Goal: Use online tool/utility: Utilize a website feature to perform a specific function

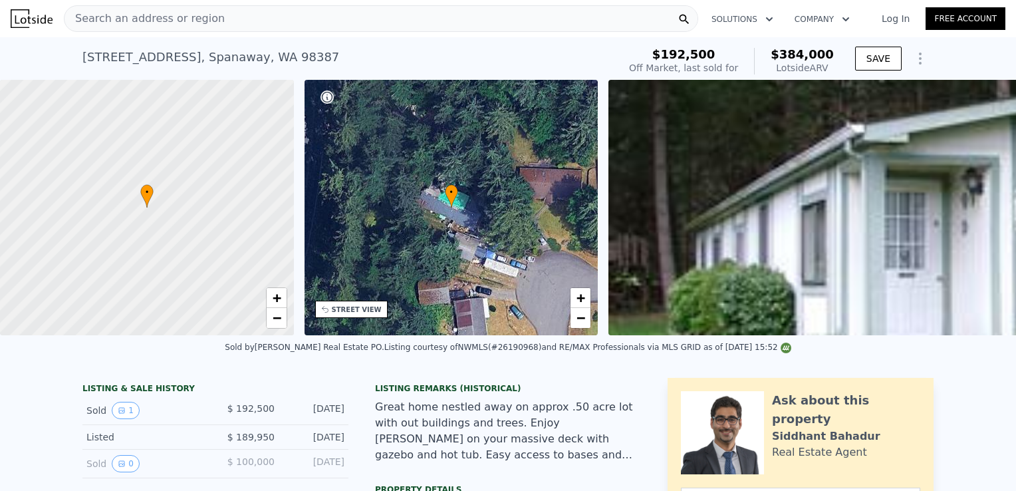
scroll to position [0, 1061]
click at [367, 21] on div "Search an address or region" at bounding box center [381, 18] width 634 height 27
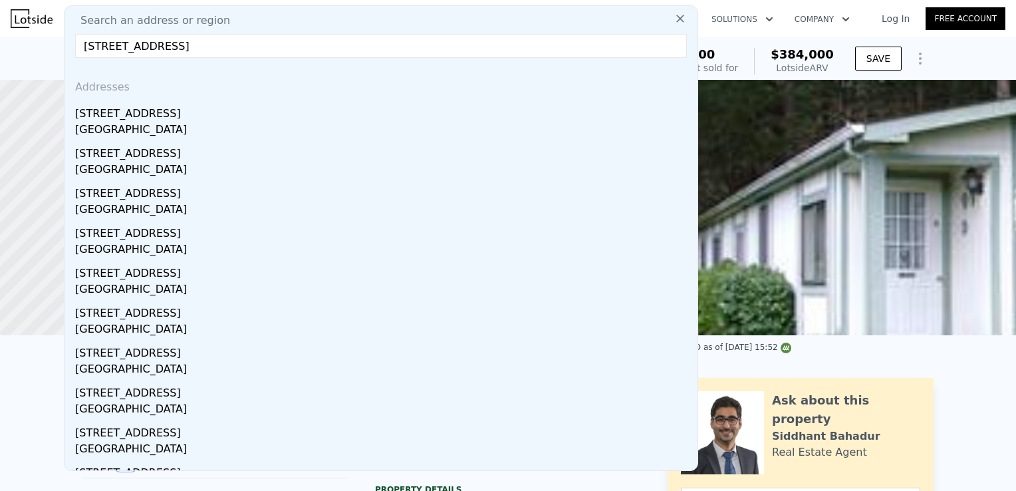
type input "4123 150 Ave SE, Bellevue, WA 98006"
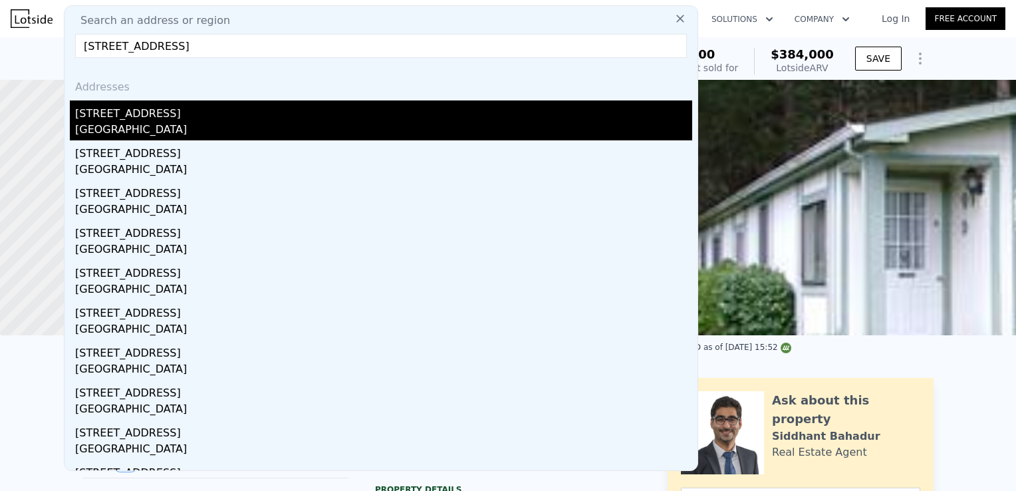
click at [323, 118] on div "[STREET_ADDRESS]" at bounding box center [383, 110] width 617 height 21
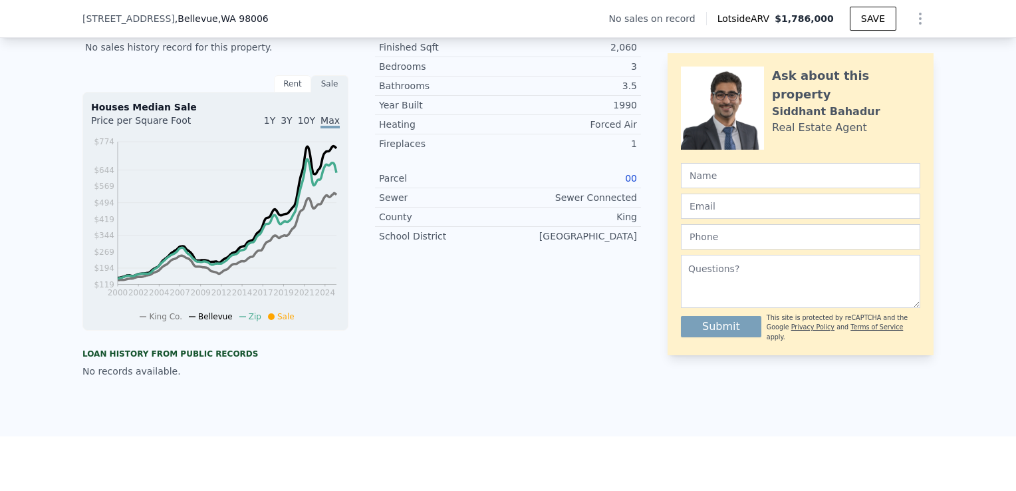
scroll to position [258, 0]
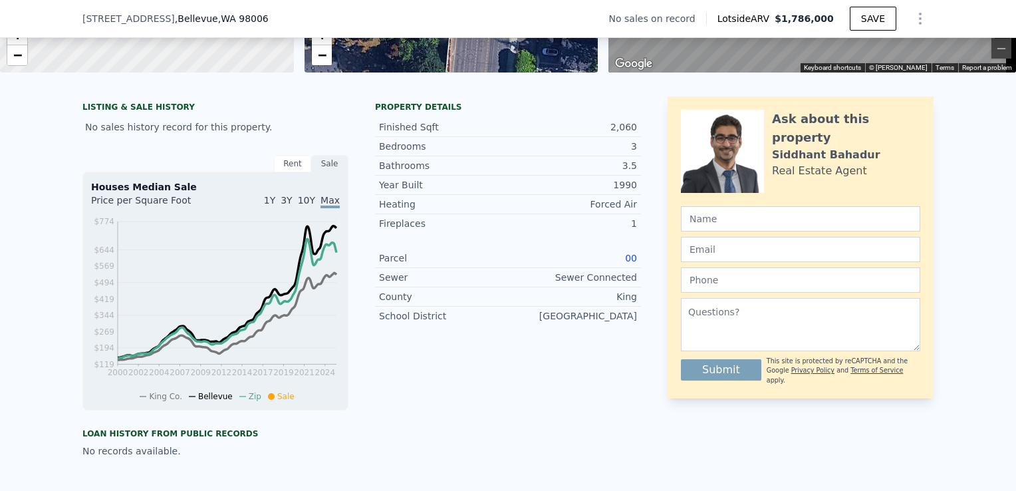
click at [625, 263] on link "00" at bounding box center [631, 258] width 12 height 11
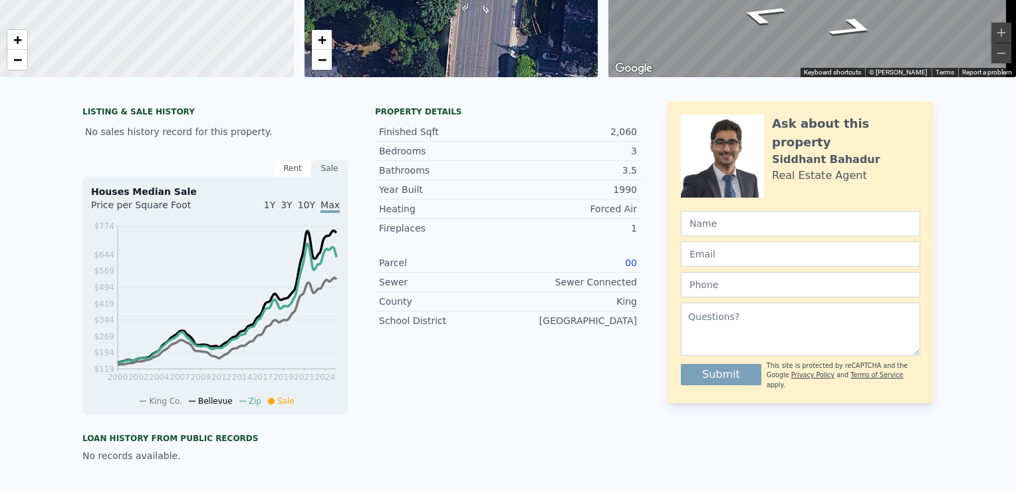
scroll to position [0, 0]
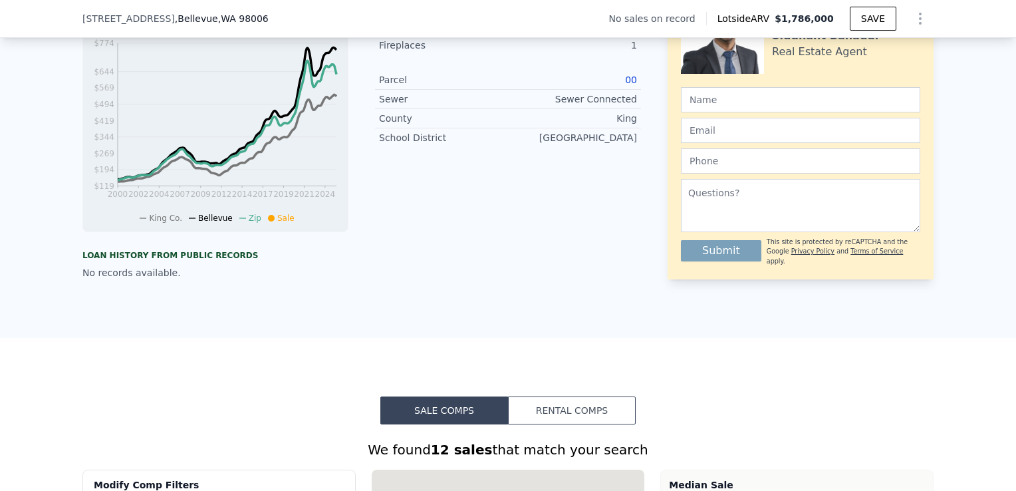
scroll to position [410, 0]
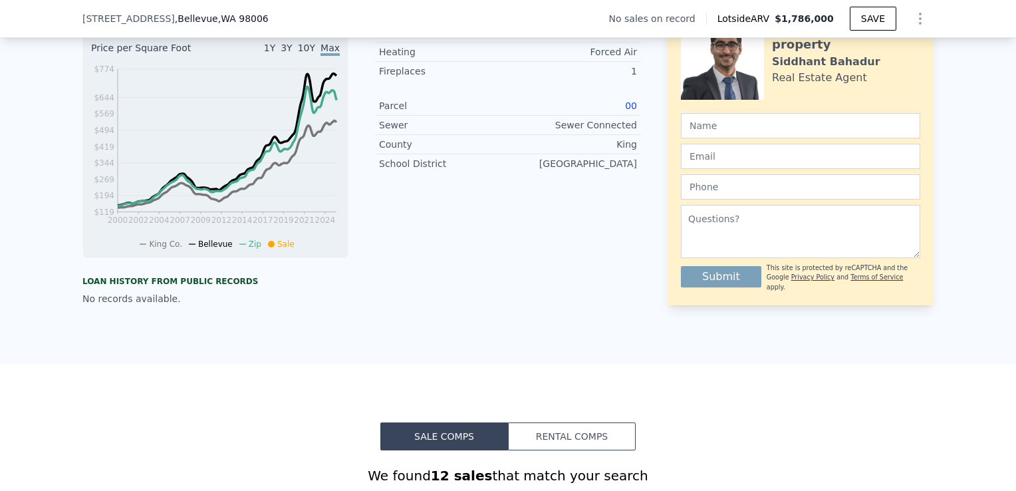
click at [625, 111] on link "00" at bounding box center [631, 105] width 12 height 11
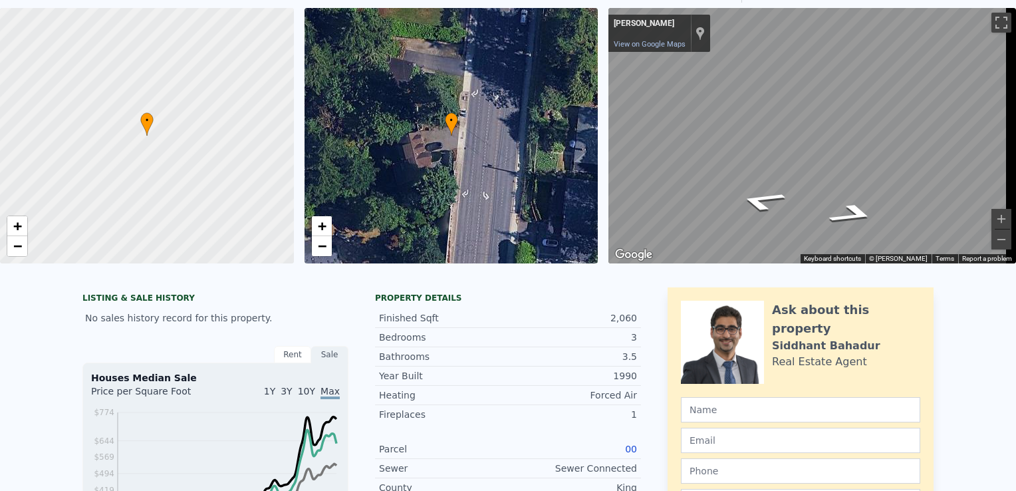
scroll to position [0, 0]
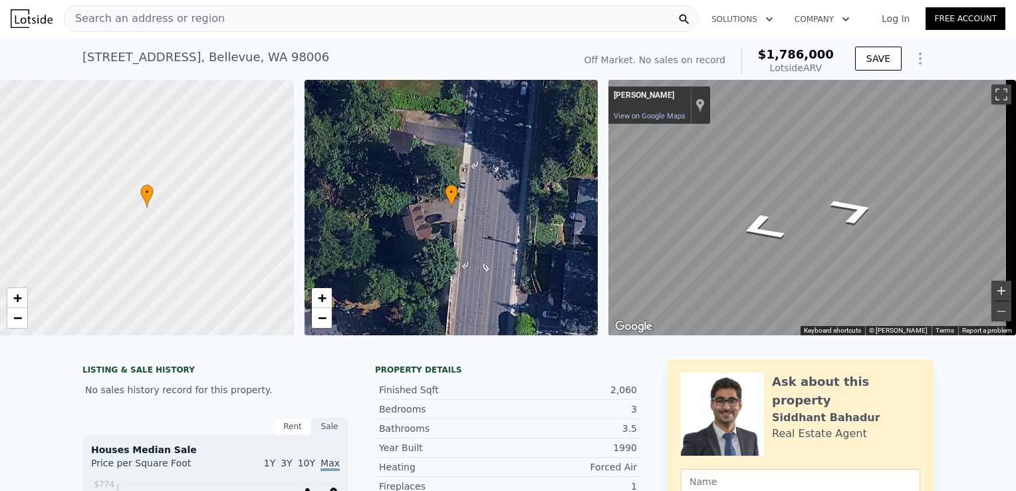
click at [992, 290] on button "Zoom in" at bounding box center [1002, 291] width 20 height 20
click at [309, 31] on div "Search an address or region" at bounding box center [381, 18] width 634 height 27
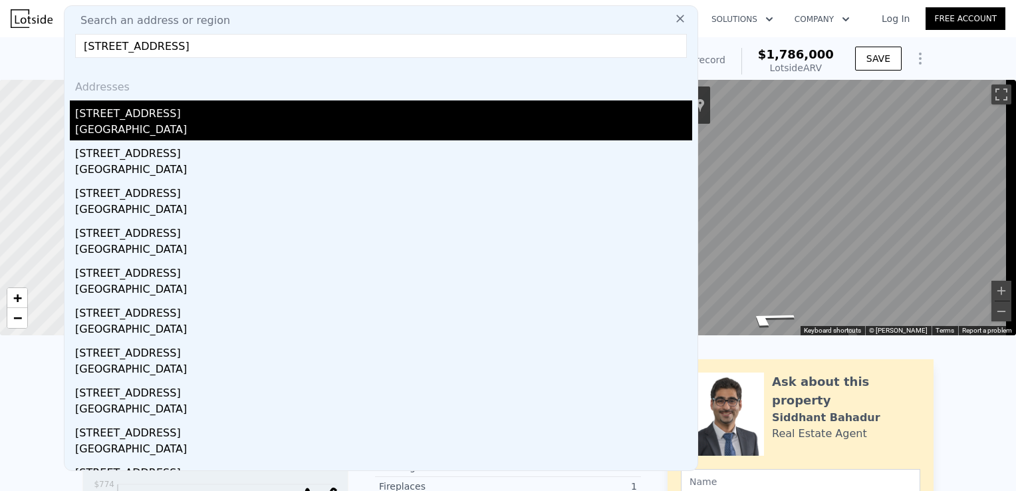
type input "[STREET_ADDRESS]"
click at [275, 122] on div "[GEOGRAPHIC_DATA]" at bounding box center [383, 131] width 617 height 19
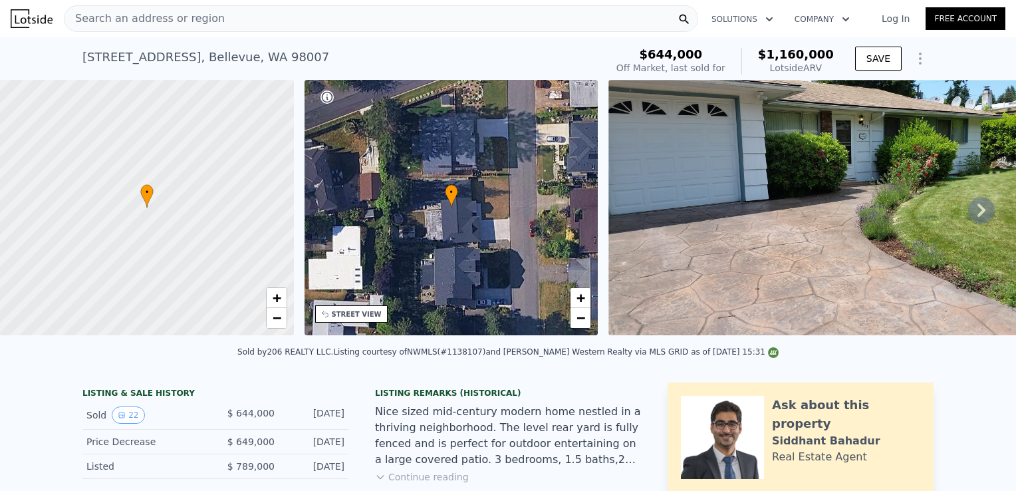
click at [279, 21] on div "Search an address or region" at bounding box center [381, 18] width 634 height 27
click at [744, 47] on div "$644,000 Off Market, last sold for $1,160,000 Lotside ARV" at bounding box center [725, 61] width 228 height 37
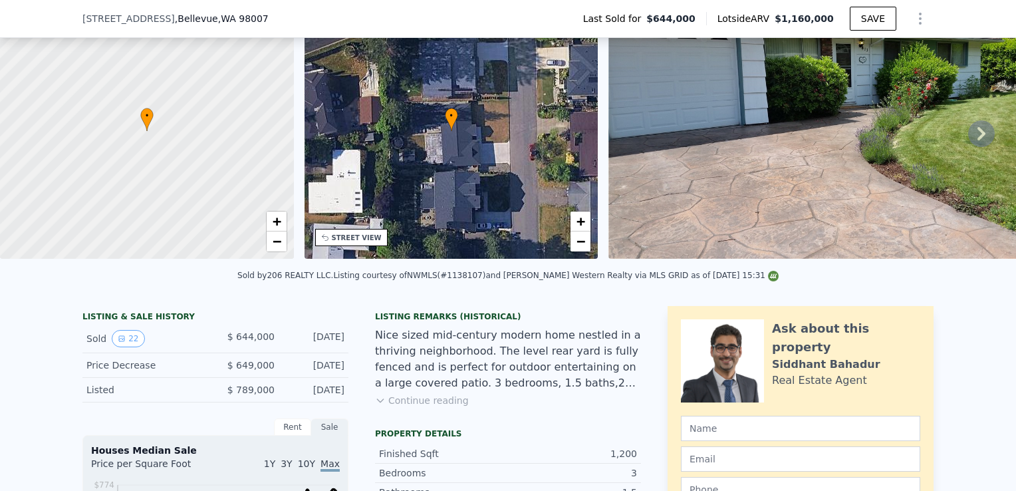
scroll to position [68, 0]
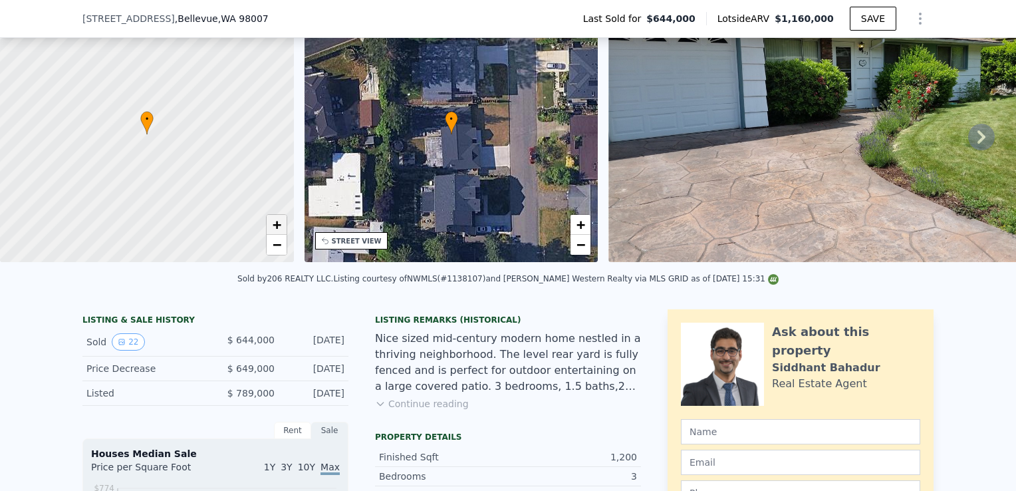
click at [267, 223] on link "+" at bounding box center [277, 225] width 20 height 20
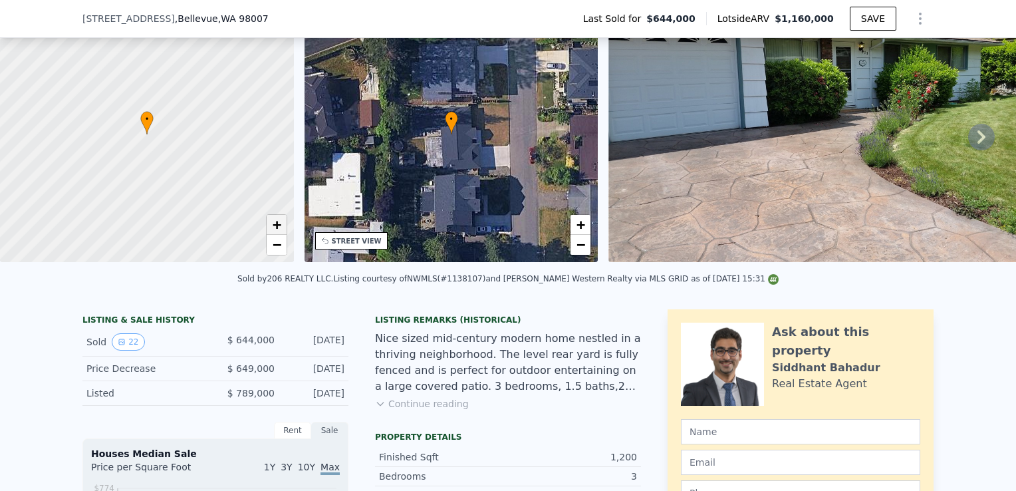
click at [267, 223] on link "+" at bounding box center [277, 225] width 20 height 20
click at [326, 328] on div "LISTING & SALE HISTORY" at bounding box center [215, 321] width 266 height 13
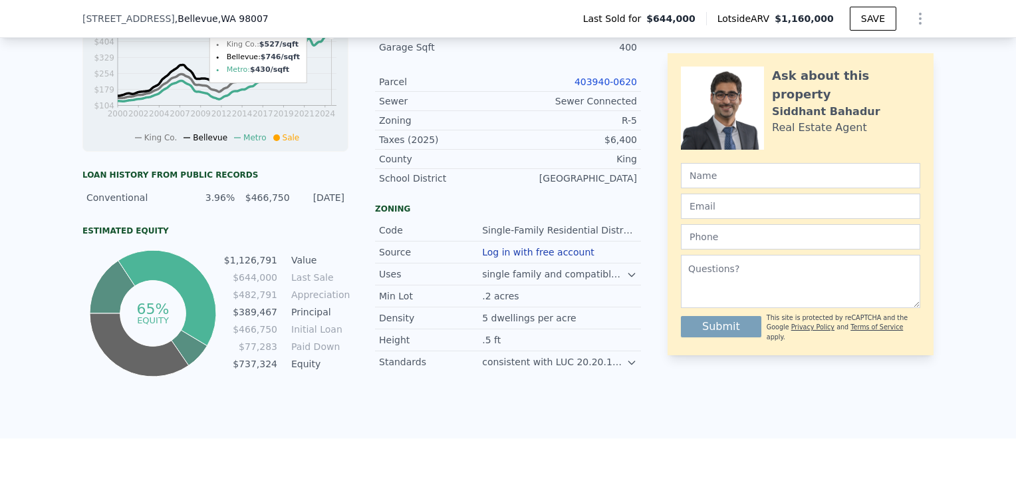
scroll to position [599, 0]
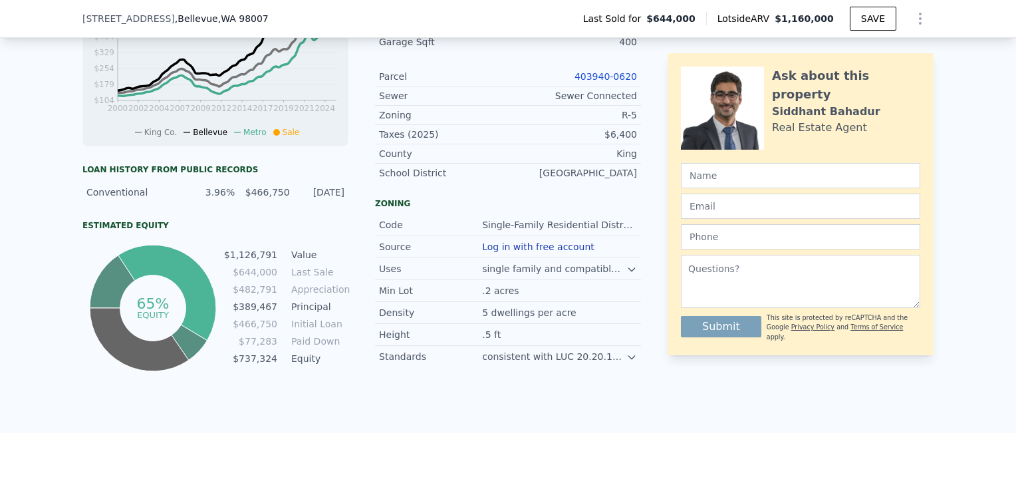
click at [591, 82] on link "403940-0620" at bounding box center [606, 76] width 63 height 11
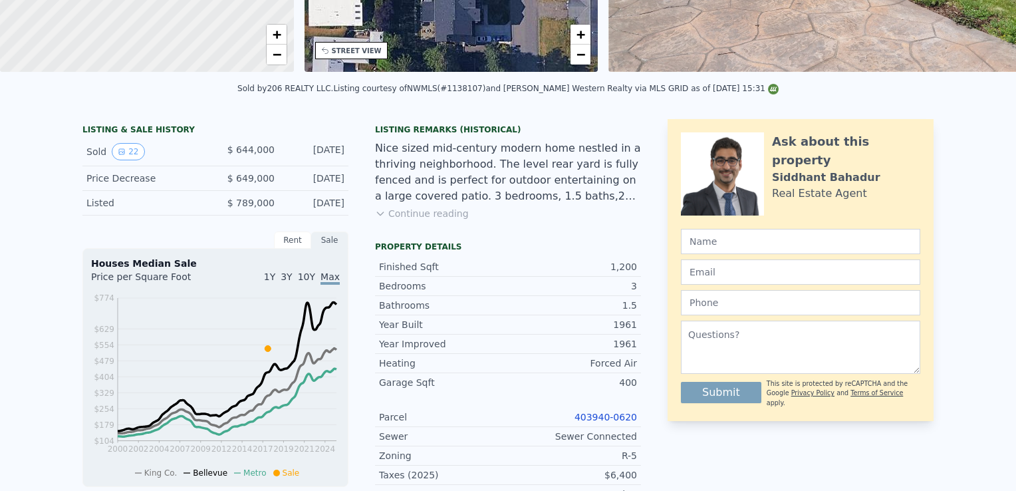
scroll to position [0, 0]
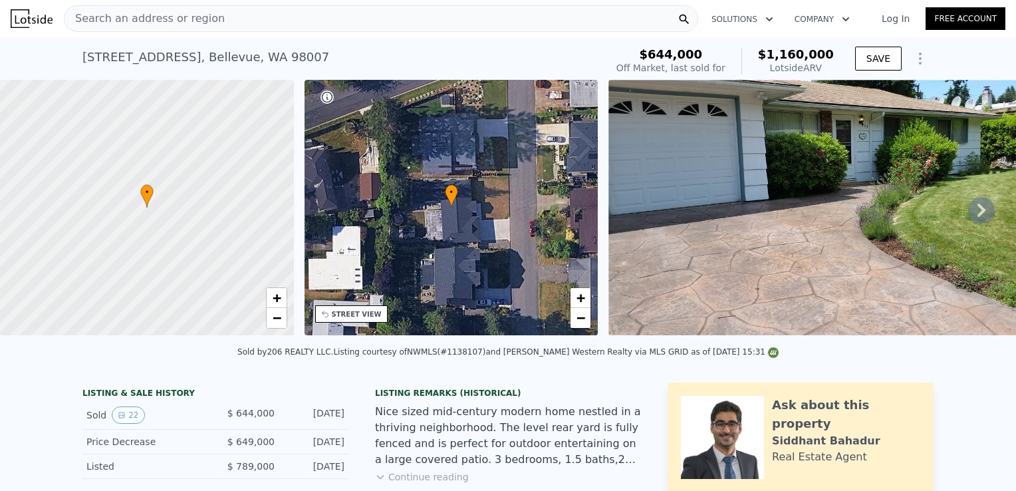
click at [210, 30] on div "Search an address or region" at bounding box center [381, 18] width 634 height 27
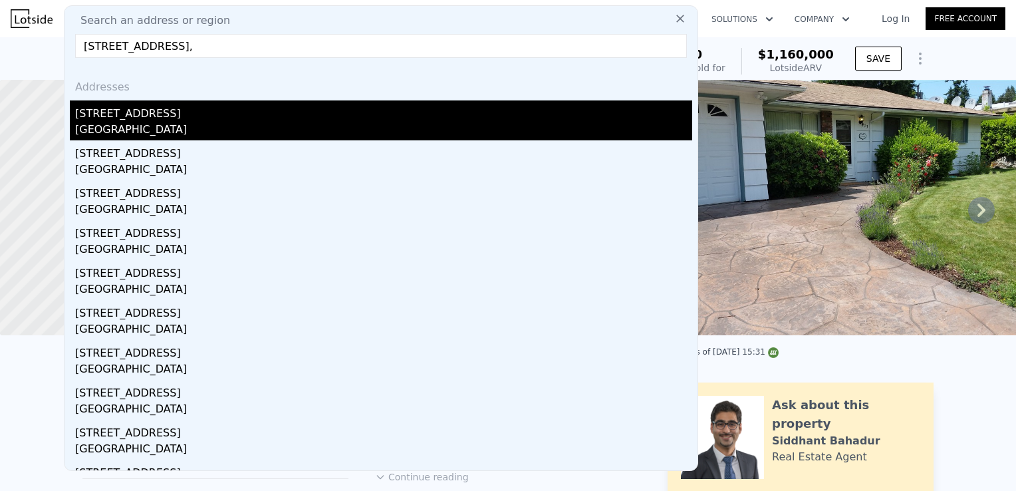
type input "[STREET_ADDRESS],"
click at [170, 106] on div "[STREET_ADDRESS]" at bounding box center [383, 110] width 617 height 21
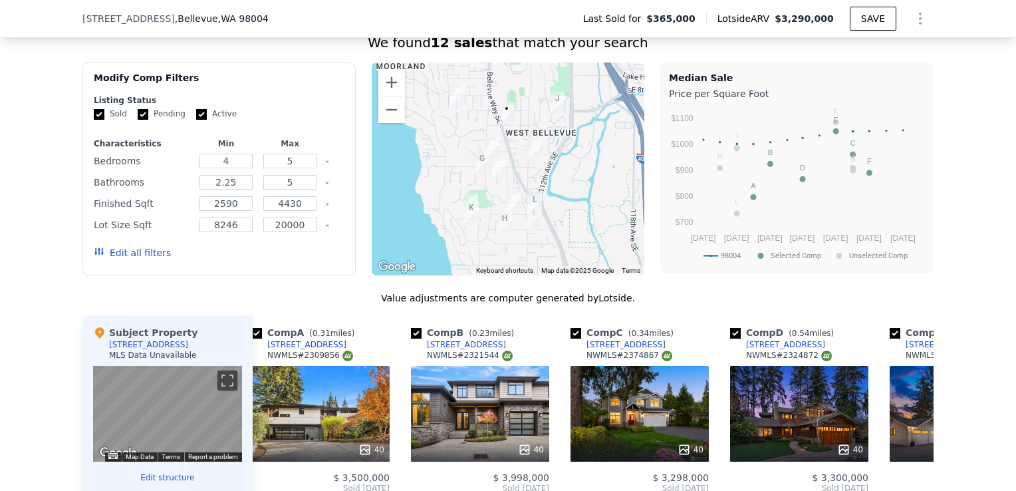
scroll to position [1023, 0]
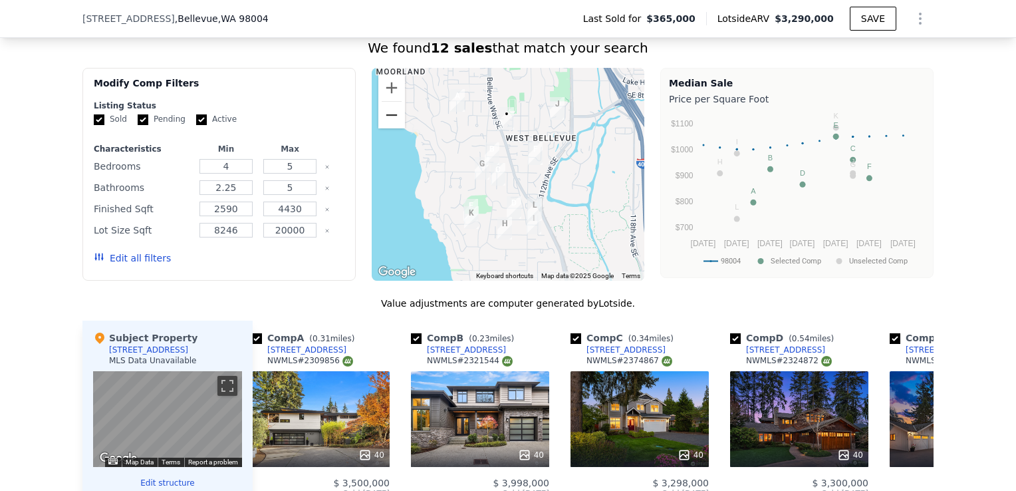
click at [393, 124] on button "Zoom out" at bounding box center [391, 115] width 27 height 27
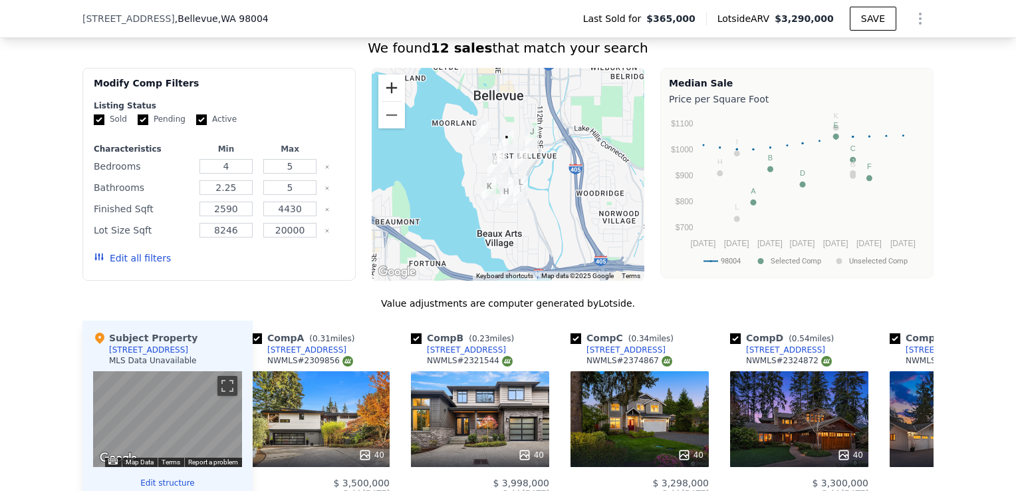
click at [388, 96] on button "Zoom in" at bounding box center [391, 87] width 27 height 27
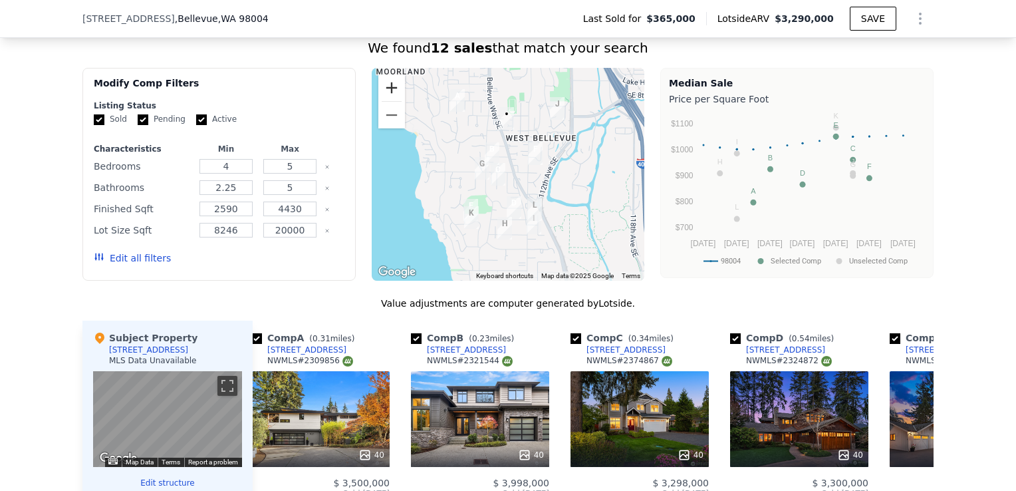
click at [388, 96] on button "Zoom in" at bounding box center [391, 87] width 27 height 27
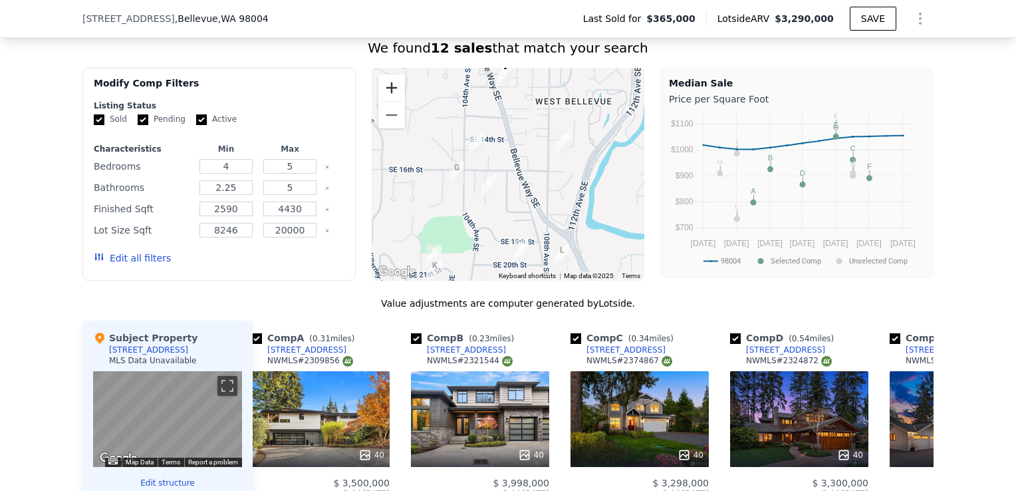
click at [388, 96] on button "Zoom in" at bounding box center [391, 87] width 27 height 27
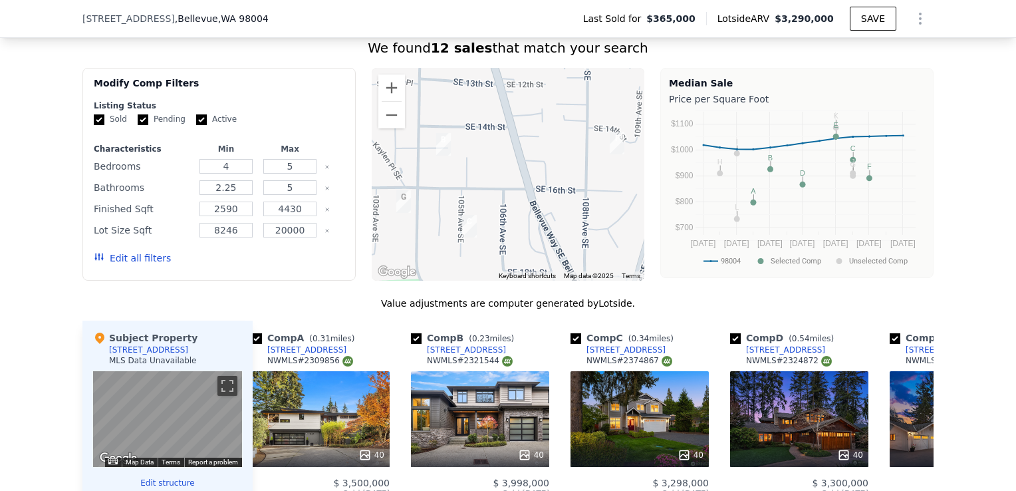
drag, startPoint x: 519, startPoint y: 144, endPoint x: 507, endPoint y: 254, distance: 111.0
click at [507, 254] on div at bounding box center [508, 174] width 273 height 213
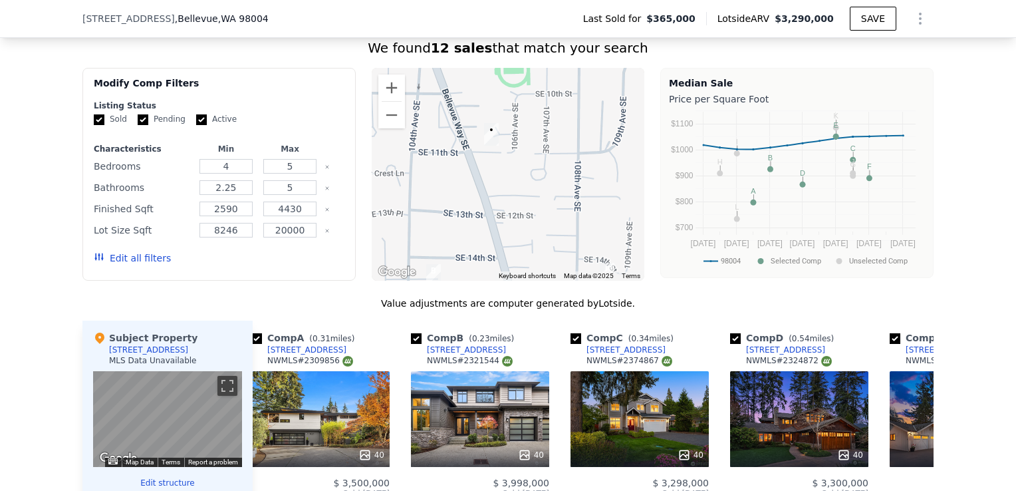
click at [515, 192] on div at bounding box center [508, 174] width 273 height 213
click at [384, 92] on button "Zoom in" at bounding box center [391, 87] width 27 height 27
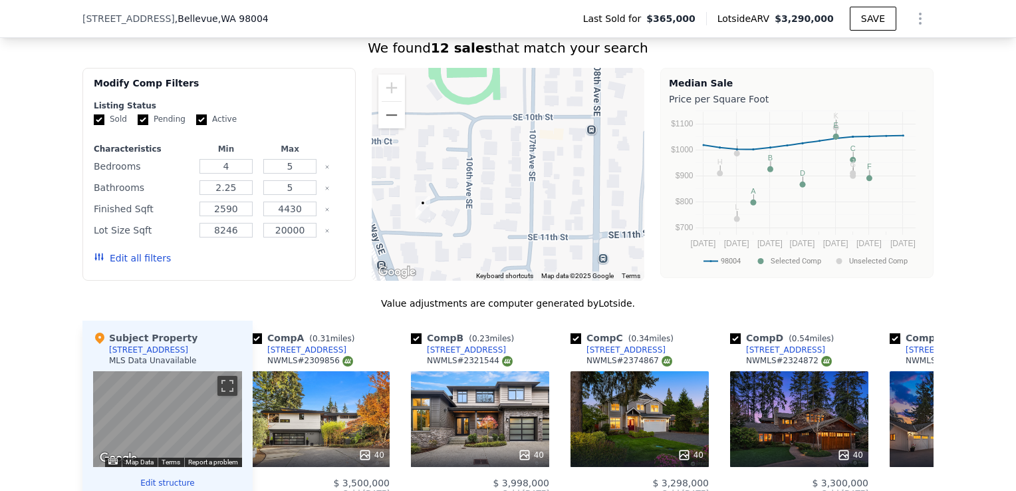
drag, startPoint x: 553, startPoint y: 172, endPoint x: 503, endPoint y: 257, distance: 97.7
click at [503, 257] on div at bounding box center [508, 174] width 273 height 213
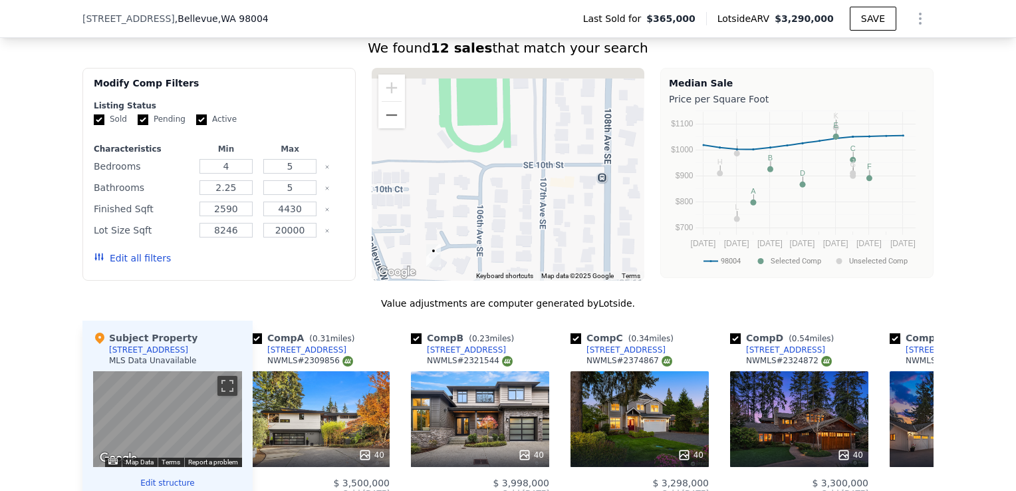
drag, startPoint x: 519, startPoint y: 235, endPoint x: 525, endPoint y: 246, distance: 13.1
click at [525, 246] on div at bounding box center [508, 174] width 273 height 213
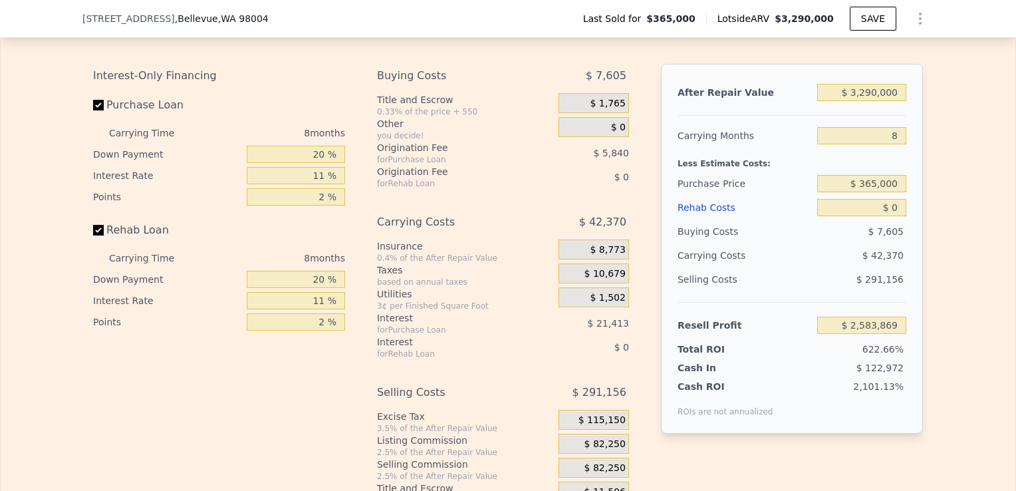
scroll to position [1929, 0]
drag, startPoint x: 892, startPoint y: 110, endPoint x: 798, endPoint y: 105, distance: 94.6
click at [798, 105] on div "After Repair Value $ 3,290,000" at bounding box center [792, 94] width 229 height 24
click at [874, 146] on input "8" at bounding box center [861, 136] width 89 height 17
type input "5"
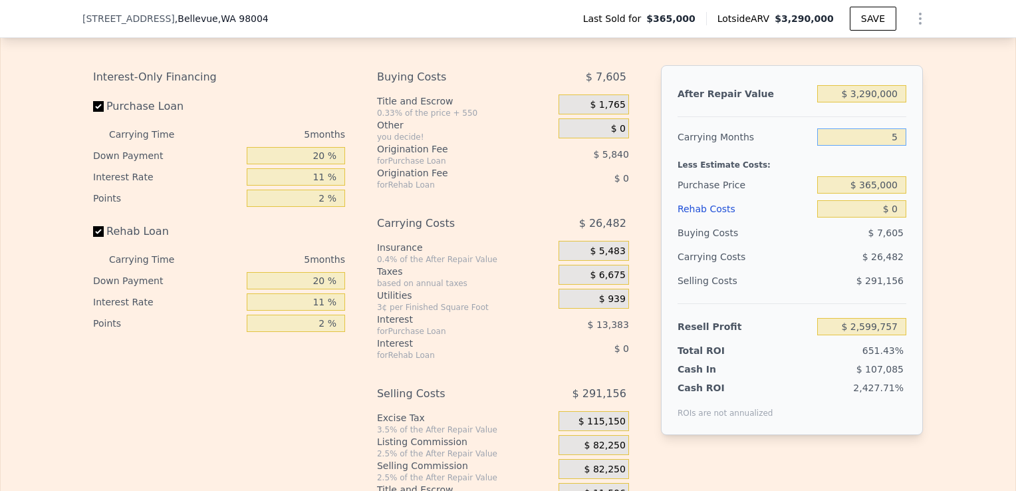
type input "$ 2,599,757"
type input "5"
drag, startPoint x: 894, startPoint y: 200, endPoint x: 775, endPoint y: 211, distance: 118.9
click at [775, 197] on div "Purchase Price $ 365,000" at bounding box center [792, 185] width 229 height 24
type input "$ 2"
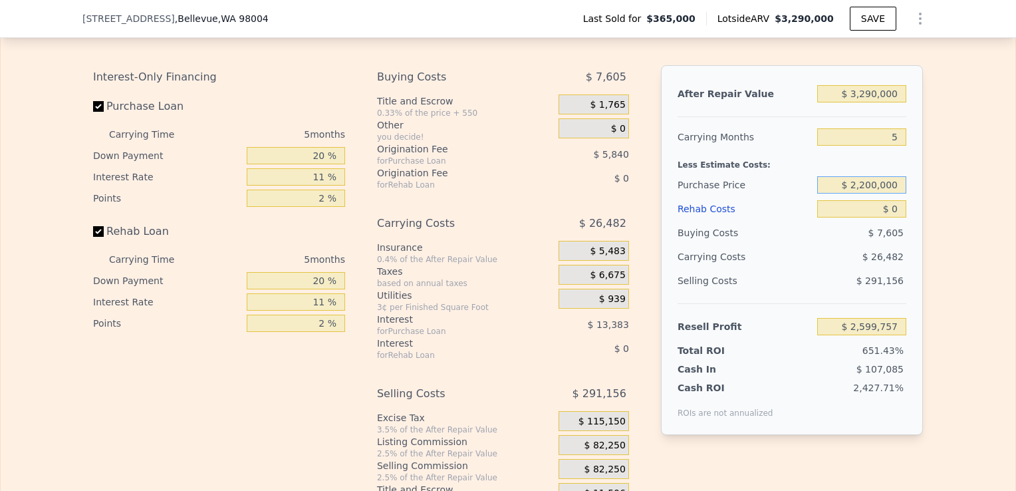
type input "$ 2,200,000"
click at [894, 217] on input "$ 0" at bounding box center [861, 208] width 89 height 17
type input "$ 662,006"
type input "$ 3"
type input "$ 662,003"
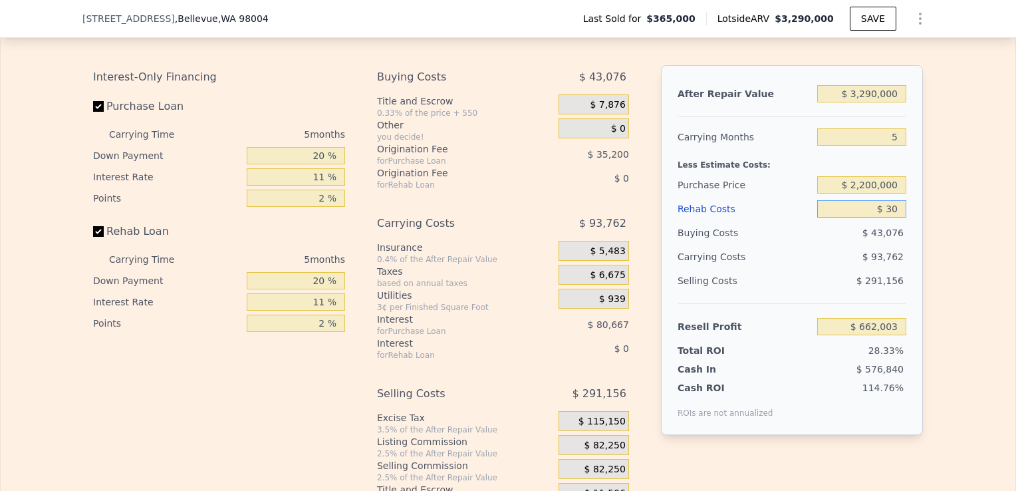
type input "$ 3"
type input "$ 662,003"
type input "$ 1"
type input "$ 662,005"
type input "$ 16"
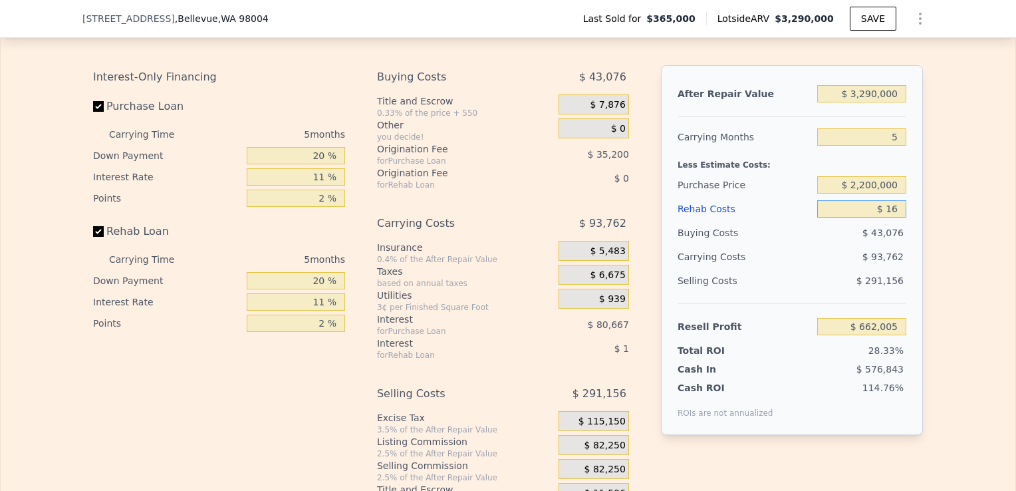
type input "$ 661,990"
type input "$ 1,600,000"
type input "-$ 1,022,259"
type input "$ 160,000"
type input "$ 493,581"
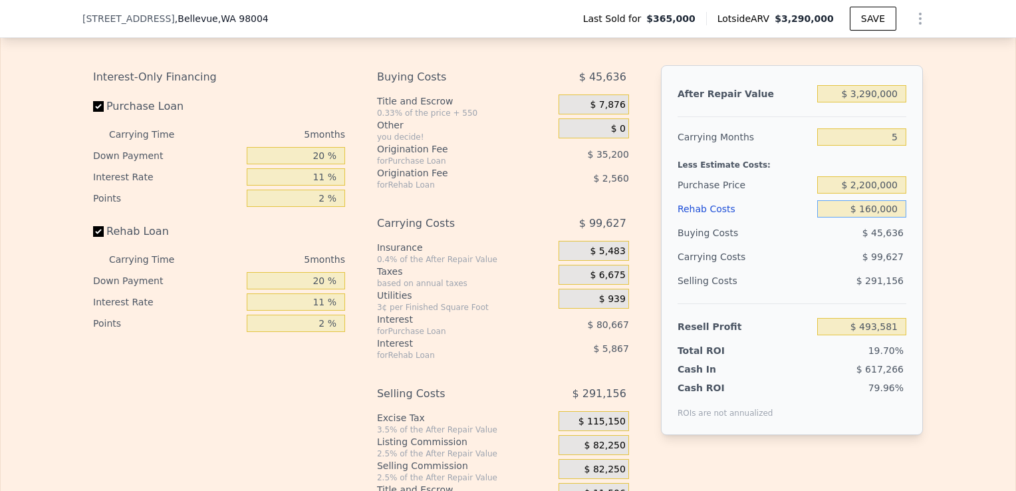
type input "$ 160,000"
click at [930, 281] on div "Edit the assumptions in yellow boxes. Input profit to calculate an offer price.…" at bounding box center [508, 259] width 1015 height 495
click at [870, 194] on input "$ 2,200,000" at bounding box center [861, 184] width 89 height 17
type input "$ 2,300,000"
click at [962, 269] on div "Edit the assumptions in yellow boxes. Input profit to calculate an offer price.…" at bounding box center [508, 259] width 1015 height 495
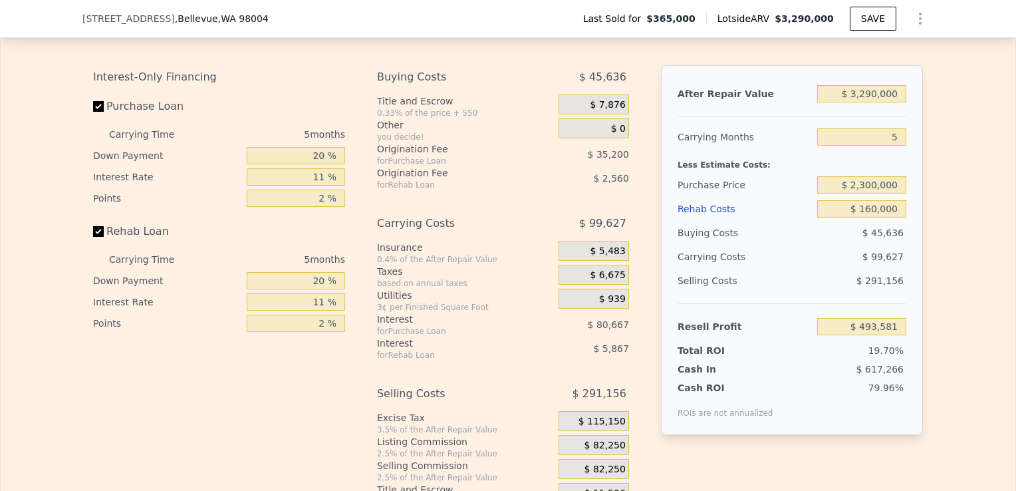
type input "$ 387,978"
click at [96, 237] on input "Rehab Loan" at bounding box center [98, 231] width 11 height 11
checkbox input "false"
type input "$ 396,403"
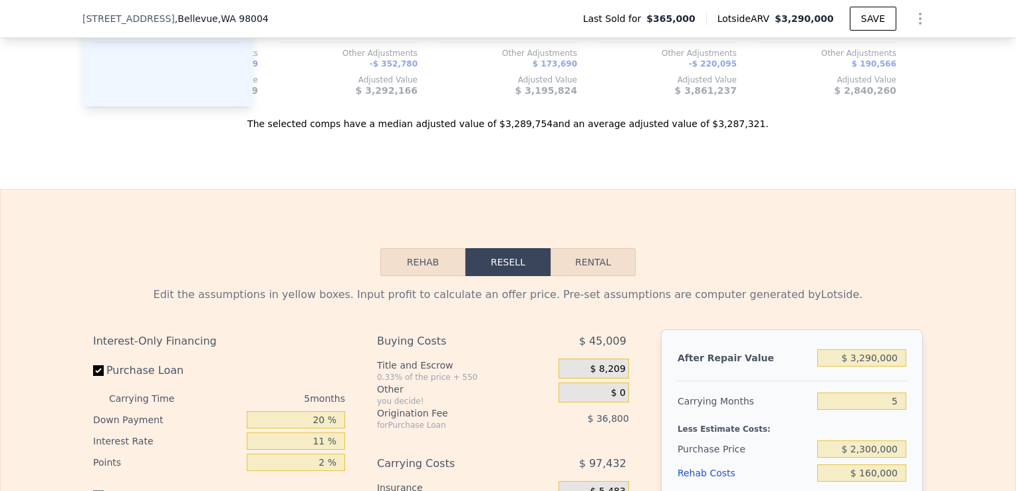
scroll to position [1870, 0]
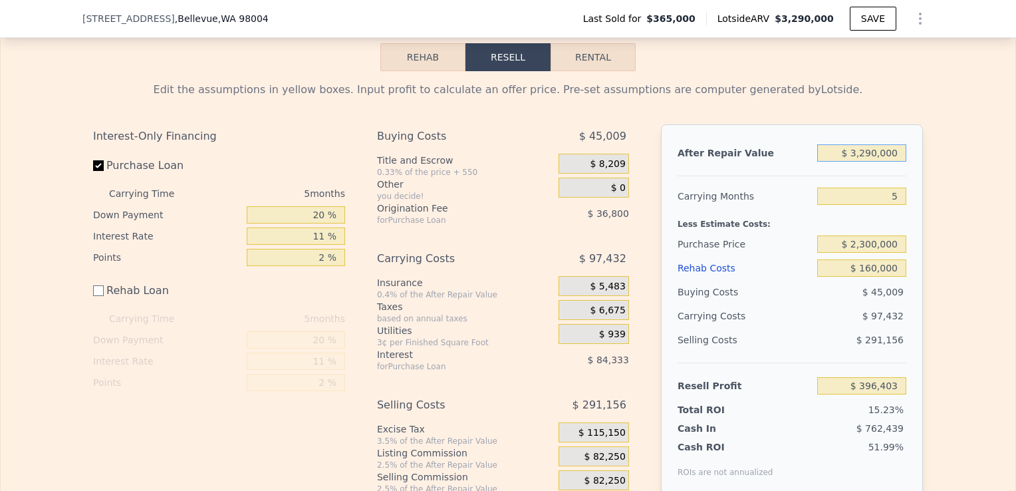
click at [870, 162] on input "$ 3,290,000" at bounding box center [861, 152] width 89 height 17
type input "$ 30,000"
type input "-$ 2,570,208"
type input "$ 330,000"
type input "-$ 2,297,207"
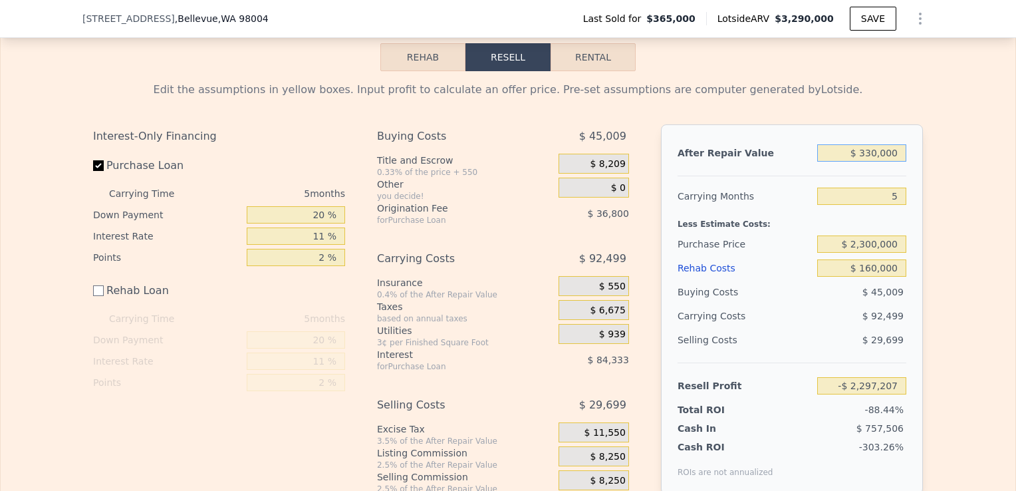
type input "$ 3,300,000"
type input "$ 405,503"
type input "$ 3,300,000"
click at [918, 241] on div "Edit the assumptions in yellow boxes. Input profit to calculate an offer price.…" at bounding box center [507, 294] width 851 height 447
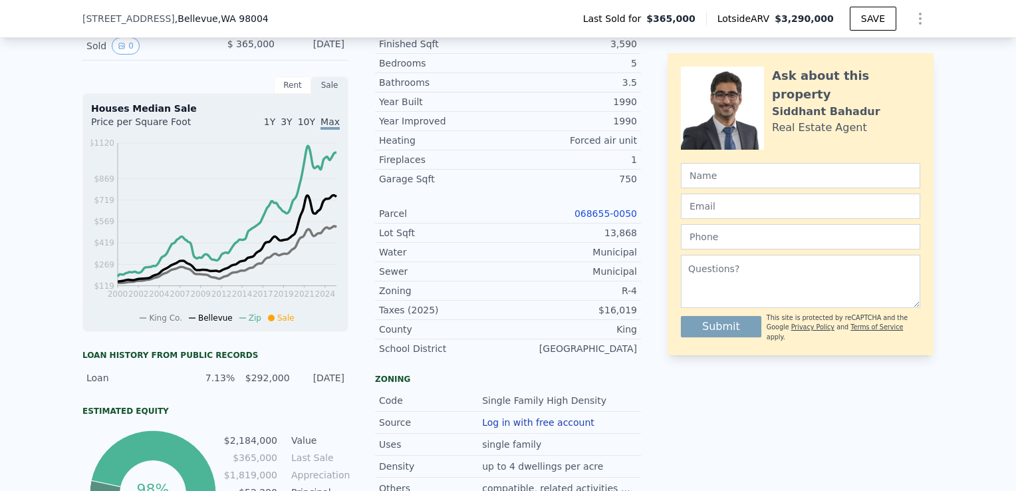
scroll to position [340, 0]
click at [596, 219] on link "068655-0050" at bounding box center [606, 214] width 63 height 11
checkbox input "true"
type input "$ 3,290,000"
type input "8"
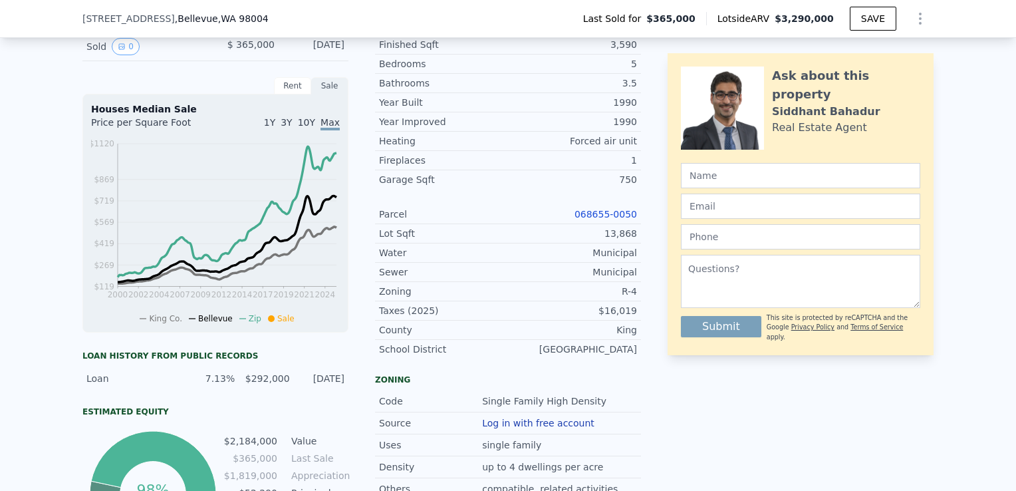
type input "$ 0"
type input "$ 2,583,869"
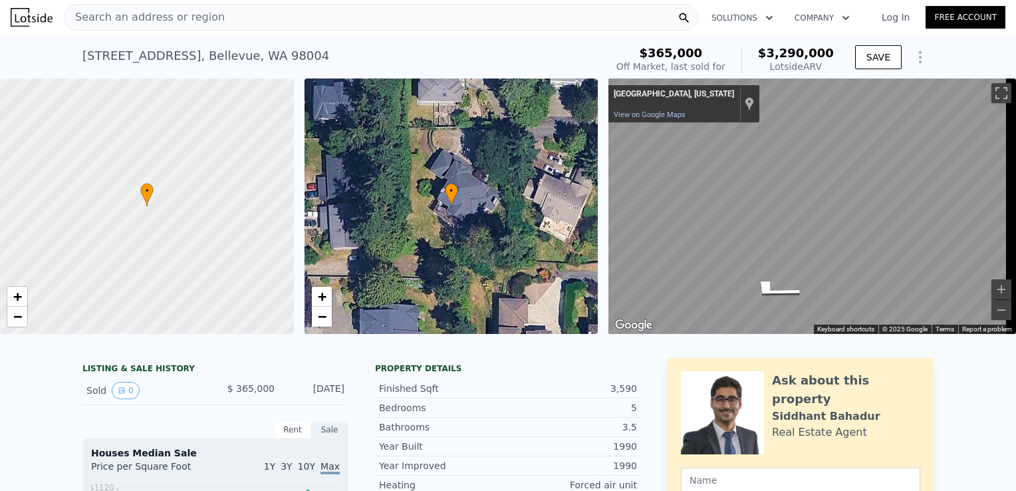
scroll to position [0, 0]
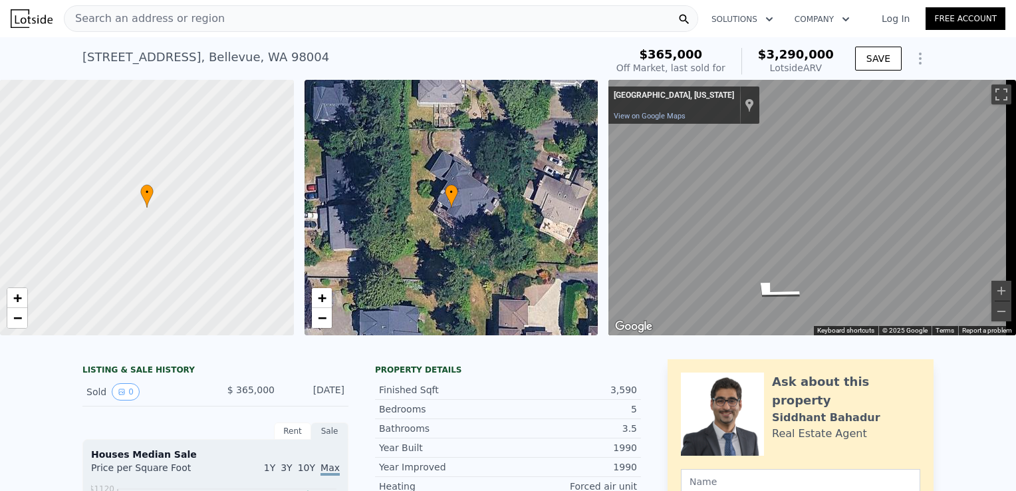
click at [323, 27] on div "Search an address or region" at bounding box center [381, 18] width 634 height 27
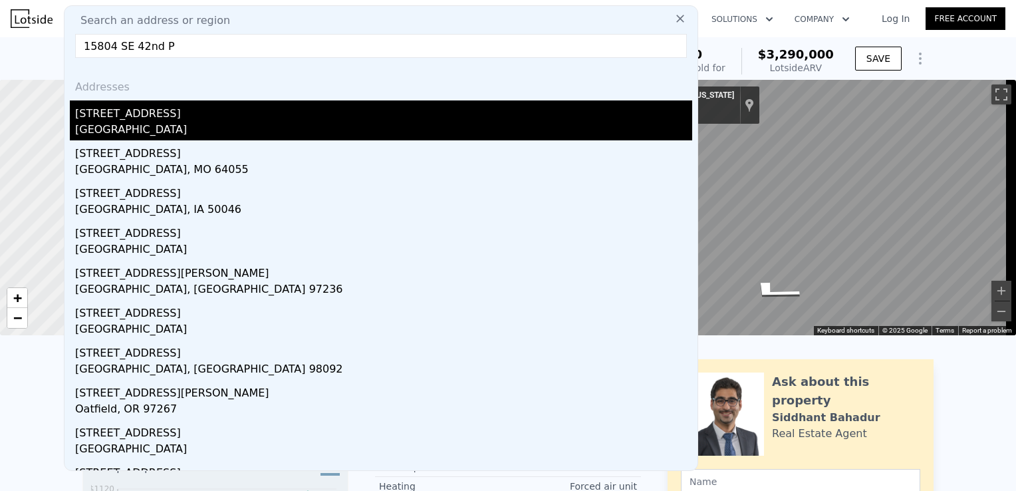
type input "15804 SE 42nd P"
click at [279, 118] on div "[STREET_ADDRESS]" at bounding box center [383, 110] width 617 height 21
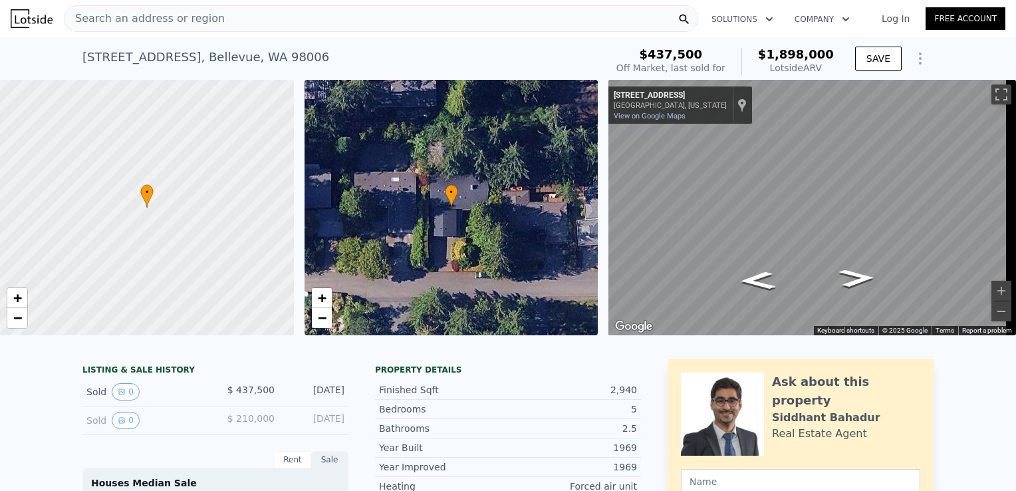
click at [309, 20] on div "Search an address or region" at bounding box center [381, 18] width 634 height 27
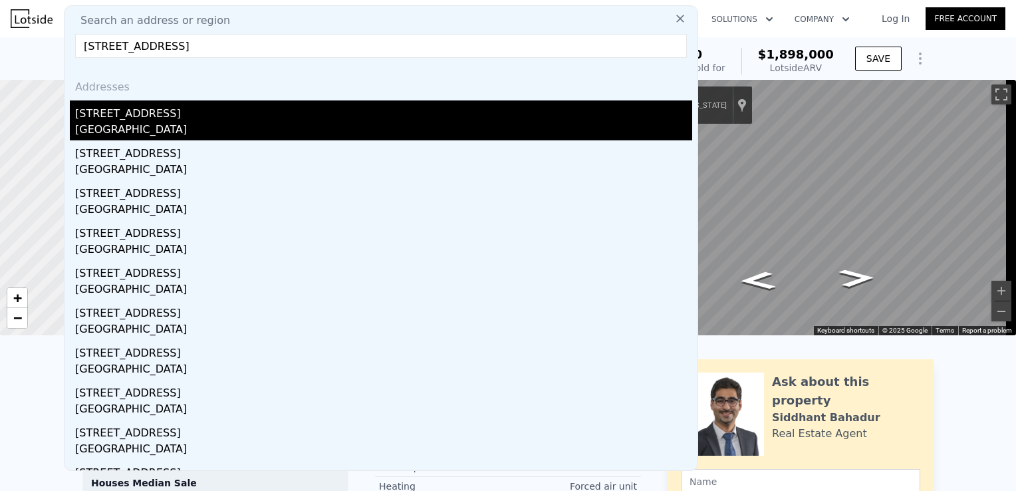
type input "[STREET_ADDRESS]"
click at [231, 105] on div "[STREET_ADDRESS]" at bounding box center [383, 110] width 617 height 21
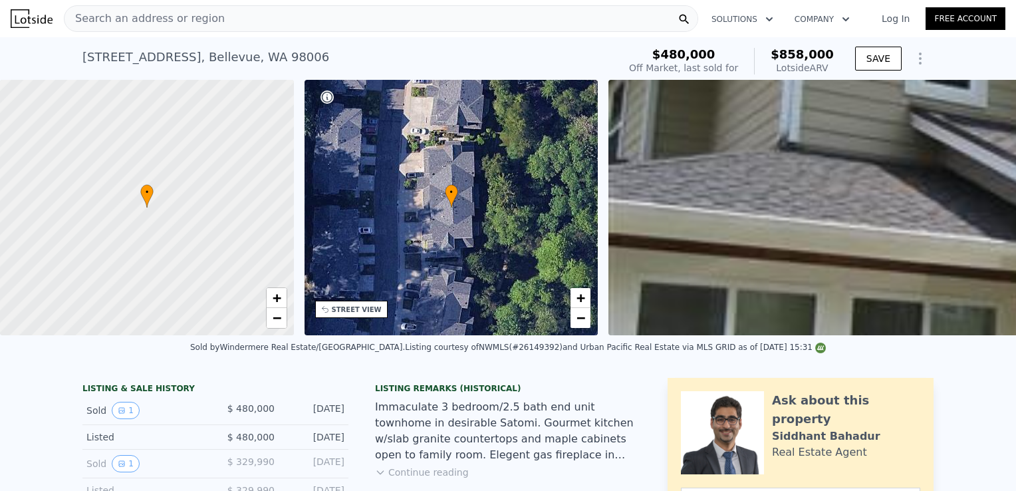
click at [388, 11] on div "Search an address or region" at bounding box center [381, 18] width 634 height 27
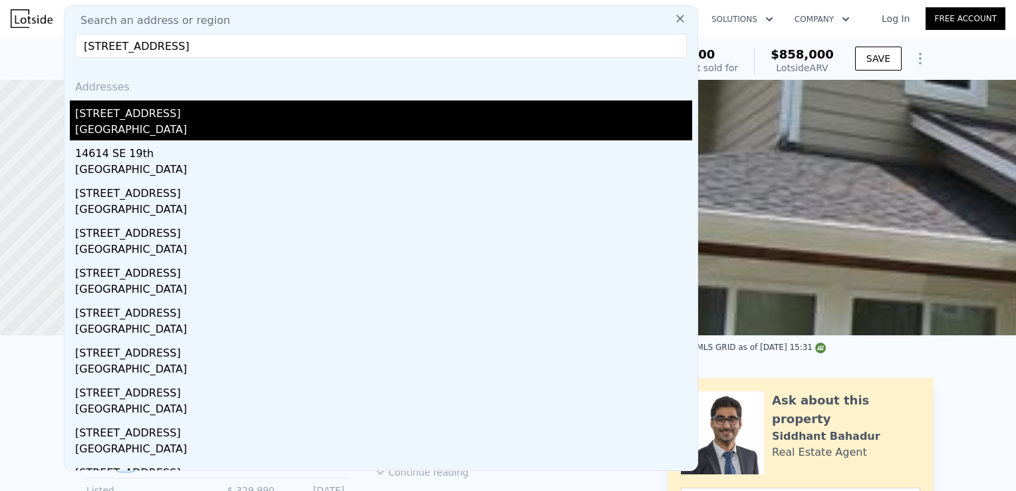
type input "[STREET_ADDRESS]"
click at [345, 111] on div "[STREET_ADDRESS]" at bounding box center [383, 110] width 617 height 21
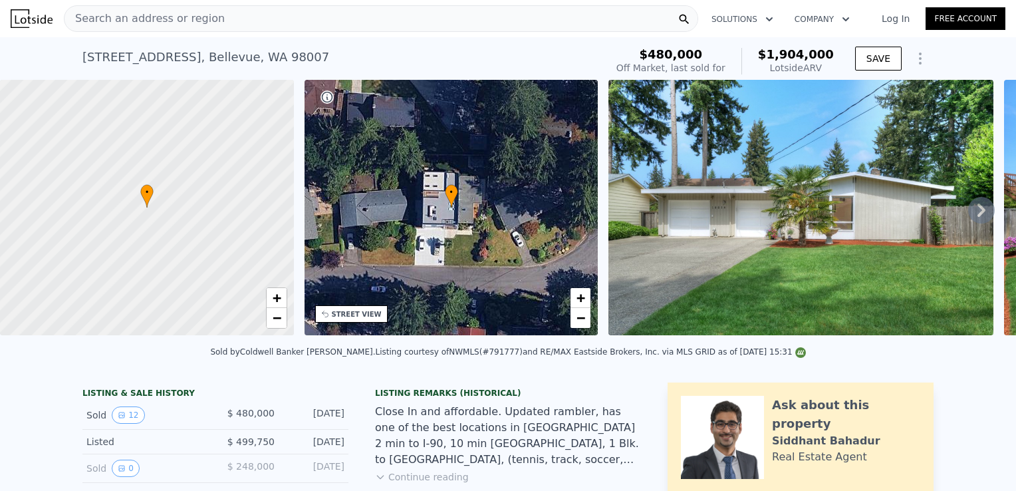
click at [289, 0] on html "Search an address or region Solutions Company Open main menu Log In Free Accoun…" at bounding box center [508, 245] width 1016 height 491
click at [285, 27] on div "Search an address or region" at bounding box center [381, 18] width 634 height 27
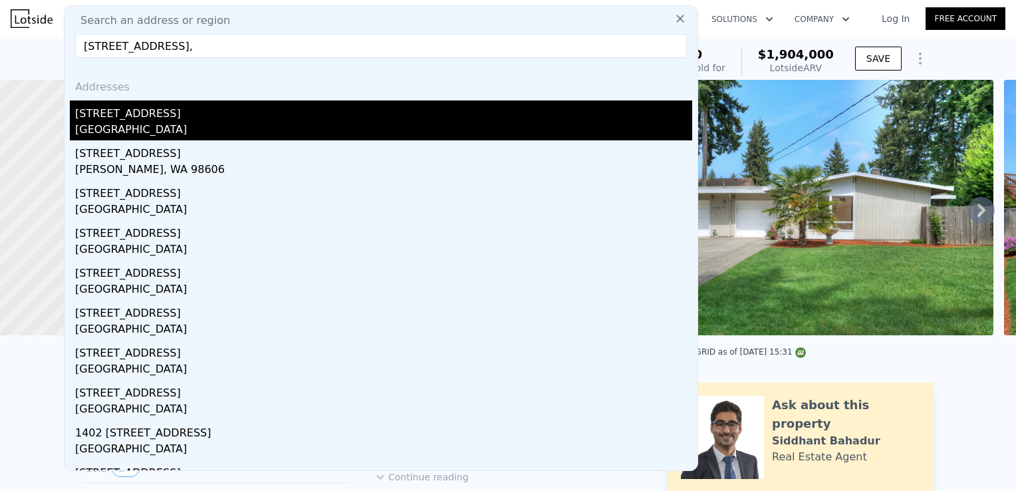
type input "[STREET_ADDRESS],"
click at [252, 133] on div "[GEOGRAPHIC_DATA]" at bounding box center [383, 131] width 617 height 19
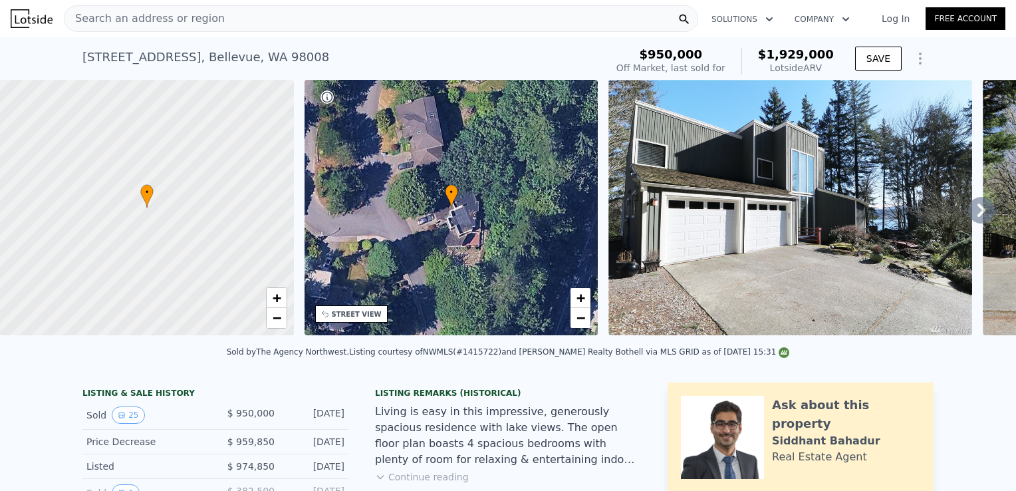
click at [298, 317] on div "• + − • + − STREET VIEW ← Move left → Move right ↑ Move up ↓ Move down + Zoom i…" at bounding box center [508, 210] width 1016 height 260
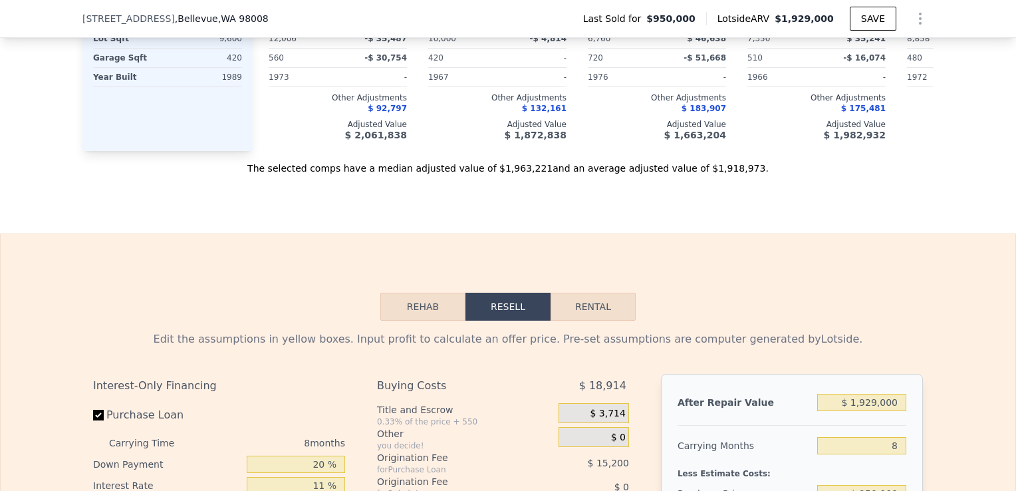
scroll to position [1785, 0]
click at [875, 410] on input "$ 1,929,000" at bounding box center [861, 401] width 89 height 17
type input "$ 1,000"
type input "-$ 1,032,373"
type input "$ 1,000,000"
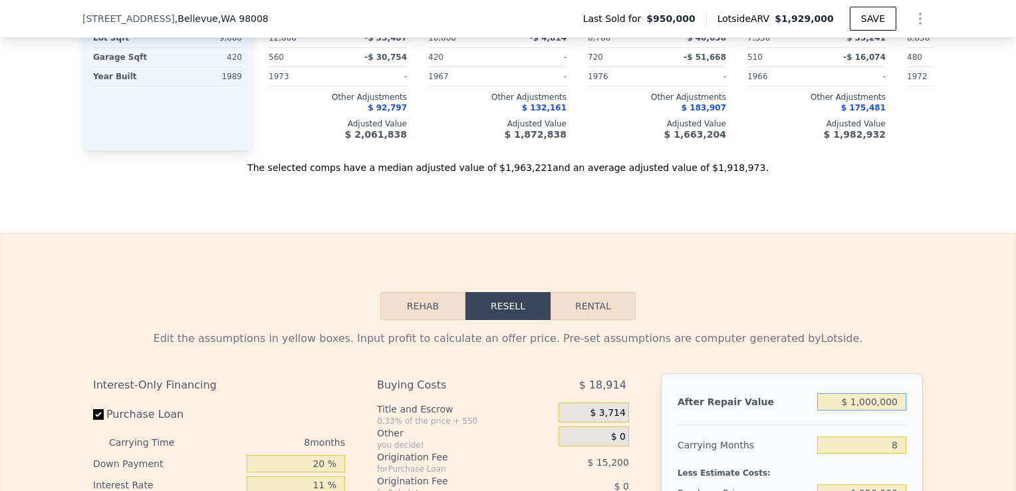
type input "-$ 121,781"
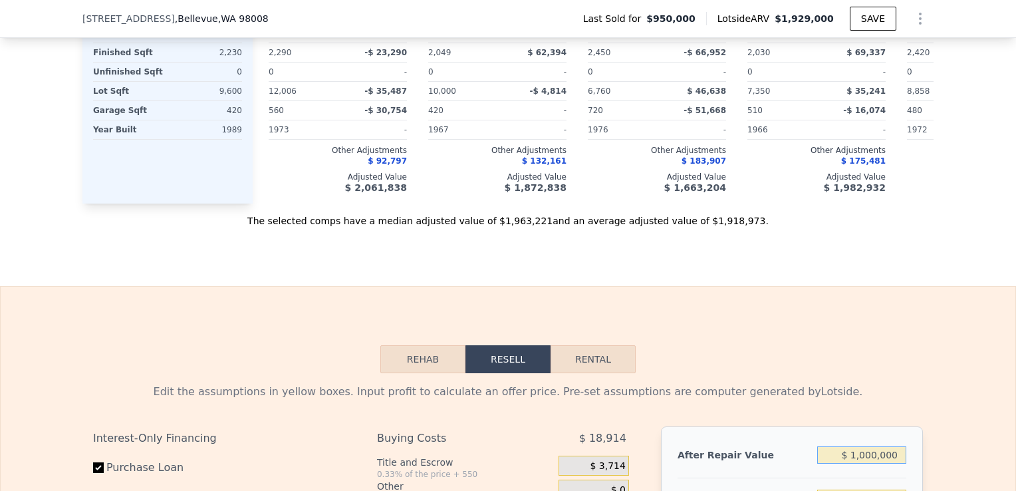
scroll to position [1740, 0]
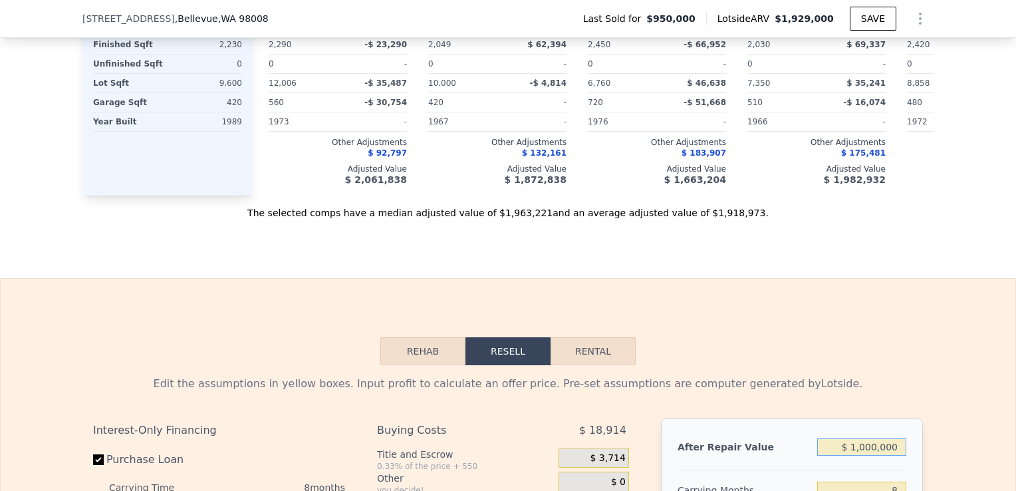
click at [859, 456] on input "$ 1,000,000" at bounding box center [861, 446] width 89 height 17
type input "$ 000000"
type input "-$ 1,033,284"
type input "$ 2,000,000"
type input "$ 789,723"
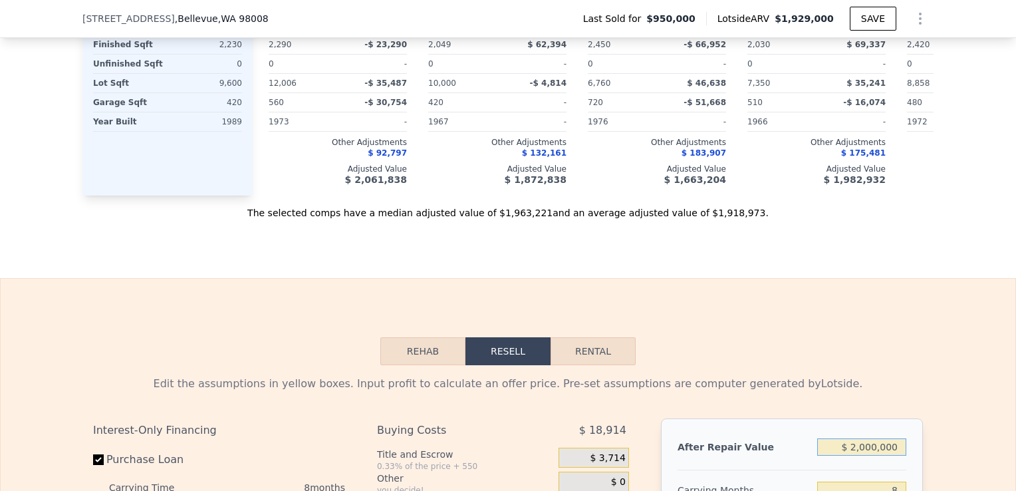
type input "$ 2,000,000"
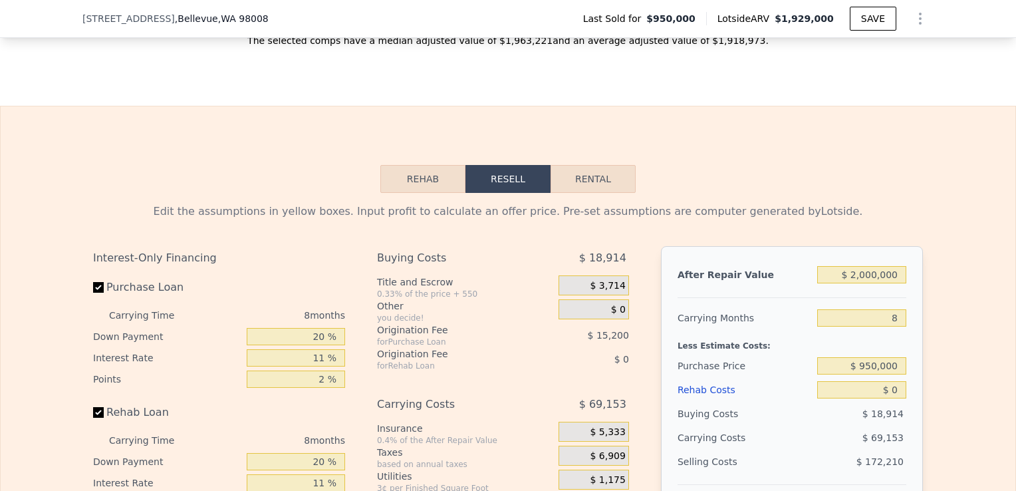
scroll to position [1918, 0]
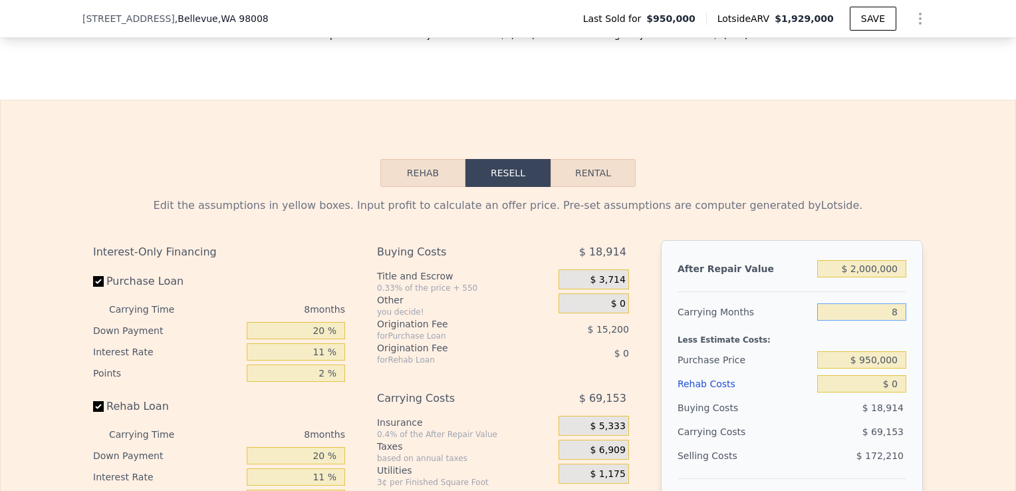
drag, startPoint x: 894, startPoint y: 327, endPoint x: 872, endPoint y: 329, distance: 21.4
click at [872, 321] on input "8" at bounding box center [861, 311] width 89 height 17
type input "4"
type input "$ 824,298"
type input "4"
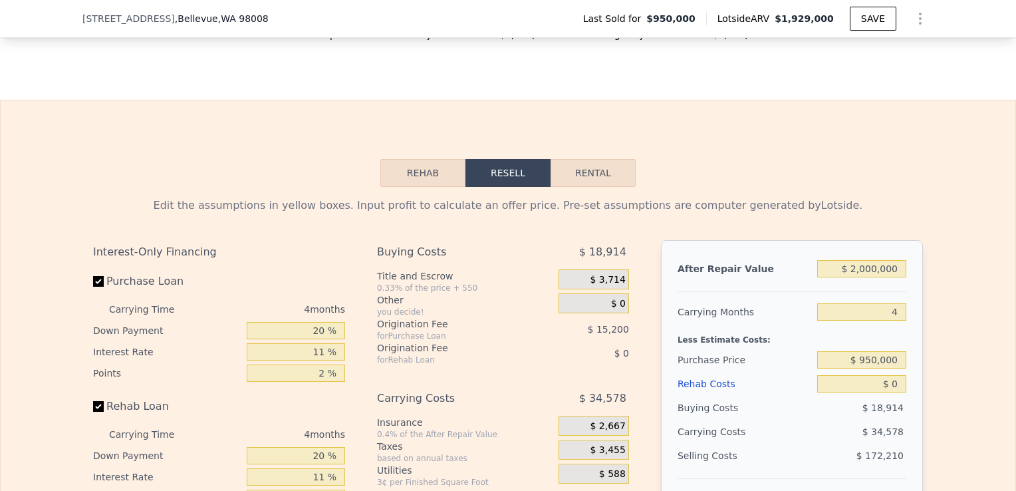
click at [881, 251] on div "Edit the assumptions in yellow boxes. Input profit to calculate an offer price.…" at bounding box center [508, 440] width 830 height 484
drag, startPoint x: 898, startPoint y: 377, endPoint x: 803, endPoint y: 395, distance: 97.4
click at [803, 395] on div "After Repair Value $ 2,000,000 Carrying Months 4 Less Estimate Costs: Purchase …" at bounding box center [792, 425] width 262 height 370
type input "$ 1,350,000"
click at [900, 392] on input "$ 0" at bounding box center [861, 383] width 89 height 17
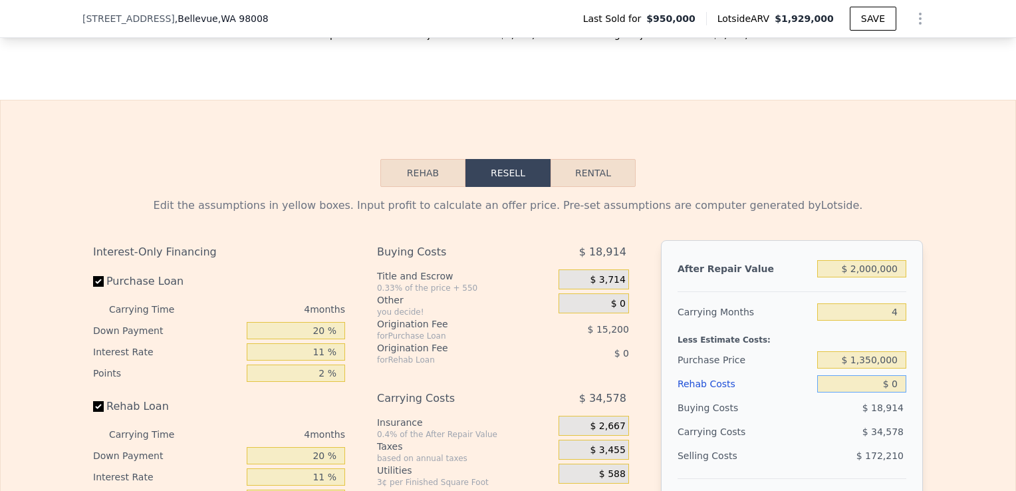
type input "$ 404,834"
type input "$ 1"
type input "$ 404,833"
type input "$ 10,000"
type input "$ 394,382"
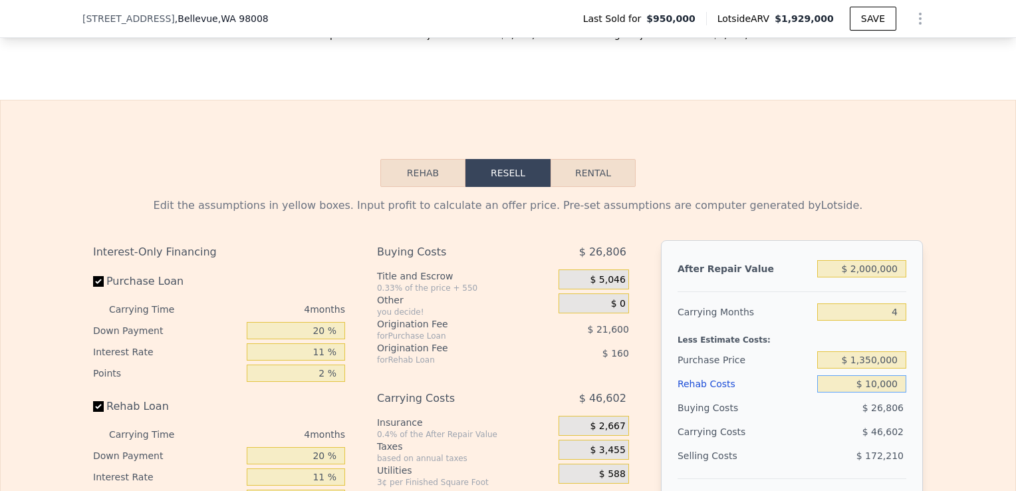
type input "$ 100,000"
type input "$ 300,302"
type input "$ 100,000"
click at [915, 418] on div "After Repair Value $ 2,000,000 Carrying Months 4 Less Estimate Costs: Purchase …" at bounding box center [792, 425] width 262 height 370
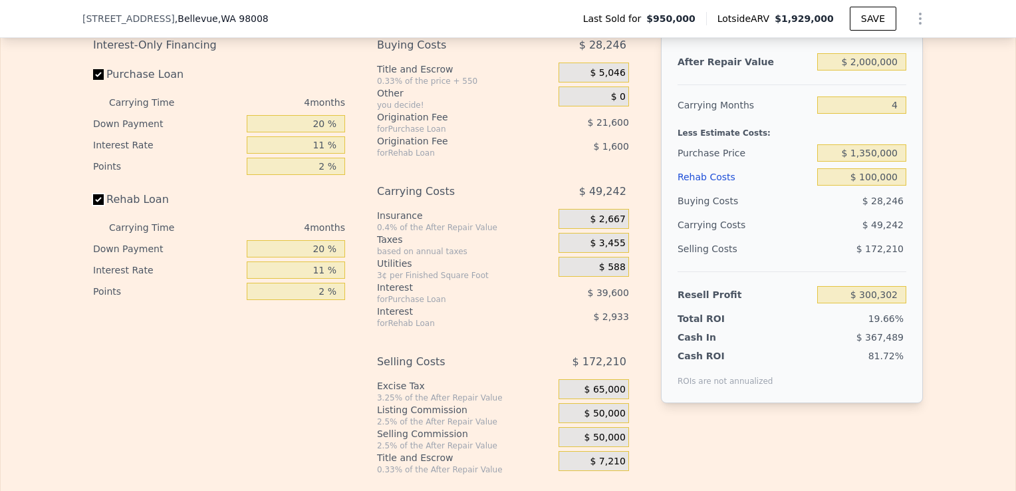
click at [95, 205] on input "Rehab Loan" at bounding box center [98, 199] width 11 height 11
checkbox input "false"
type input "$ 304,834"
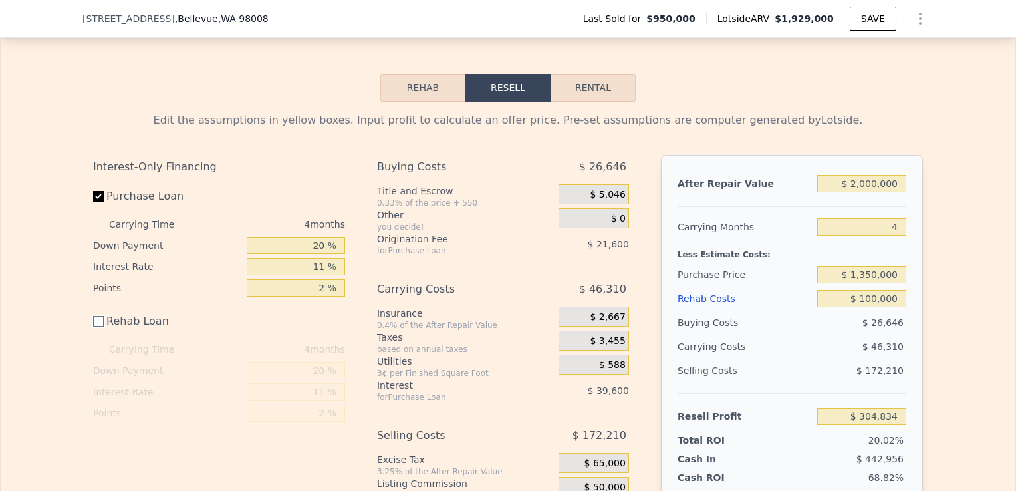
scroll to position [2002, 0]
click at [857, 193] on input "$ 2,000,000" at bounding box center [861, 184] width 89 height 17
type input "$ 000000"
type input "-$ 1,520,839"
type input "$ 1,000,000"
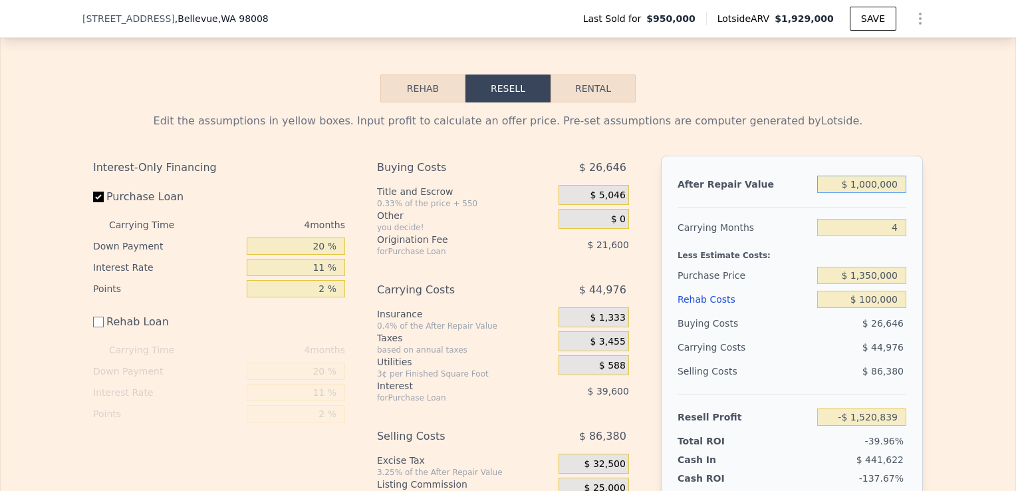
type input "-$ 608,002"
type input "$ 100,000"
type input "-$ 1,429,555"
type input "$ 1,900,000"
type input "$ 213,551"
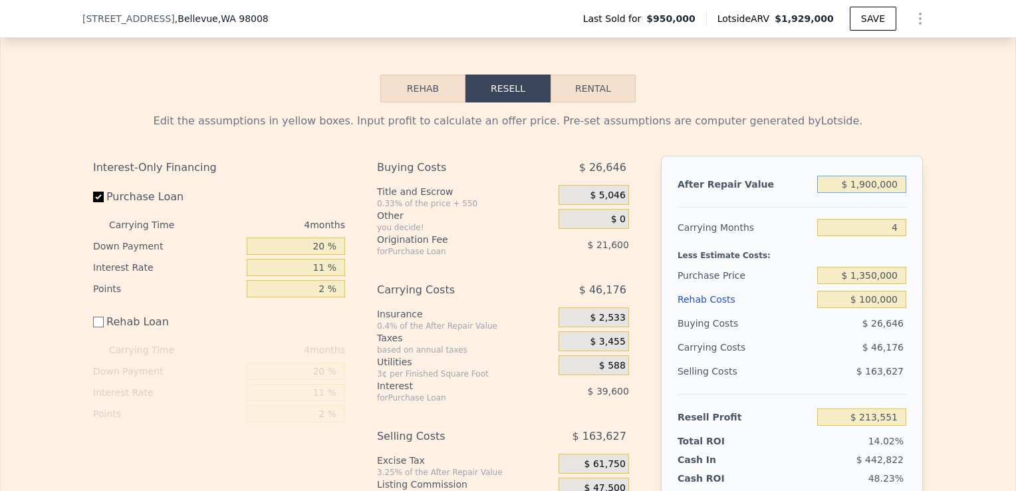
type input "$ 1,900,000"
click at [944, 273] on div "Edit the assumptions in yellow boxes. Input profit to calculate an offer price.…" at bounding box center [508, 325] width 1015 height 447
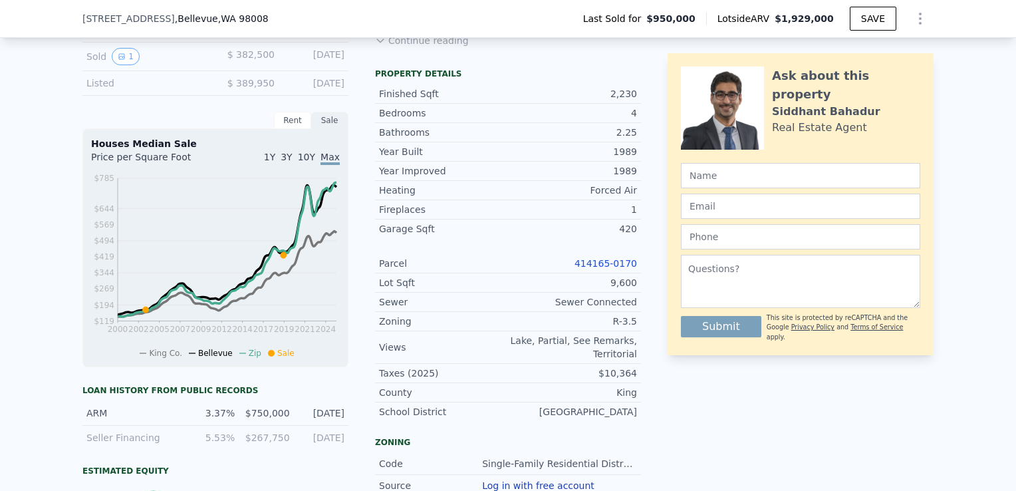
scroll to position [402, 0]
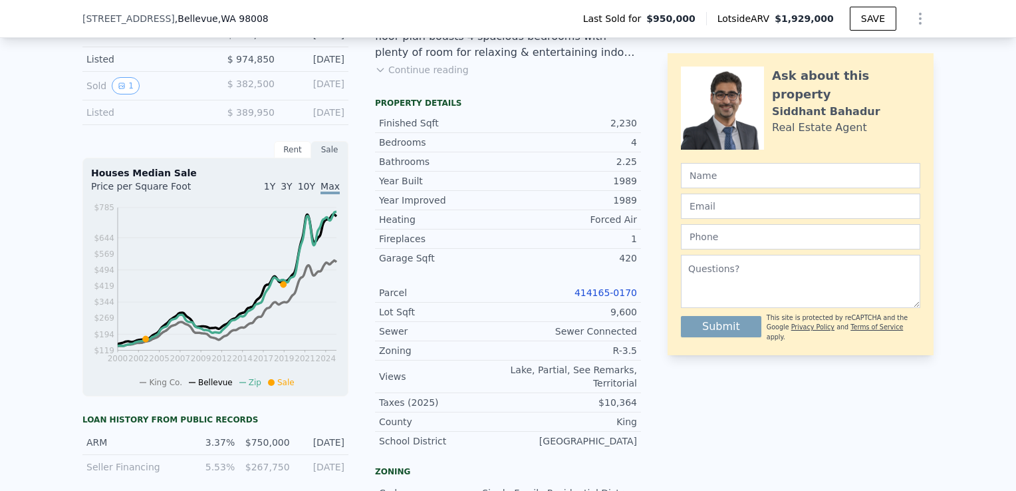
click at [600, 297] on link "414165-0170" at bounding box center [606, 292] width 63 height 11
checkbox input "true"
type input "$ 1,929,000"
type input "8"
type input "$ 0"
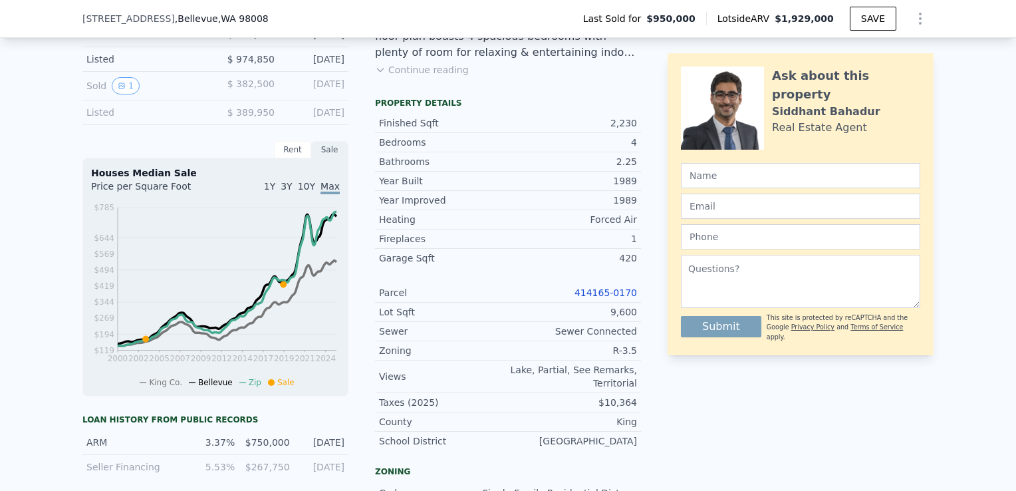
type input "$ 725,005"
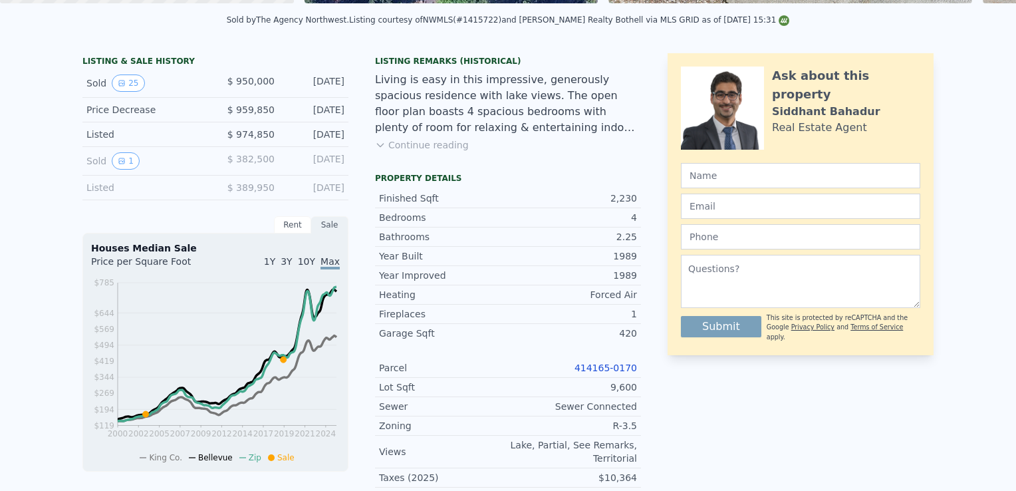
scroll to position [0, 0]
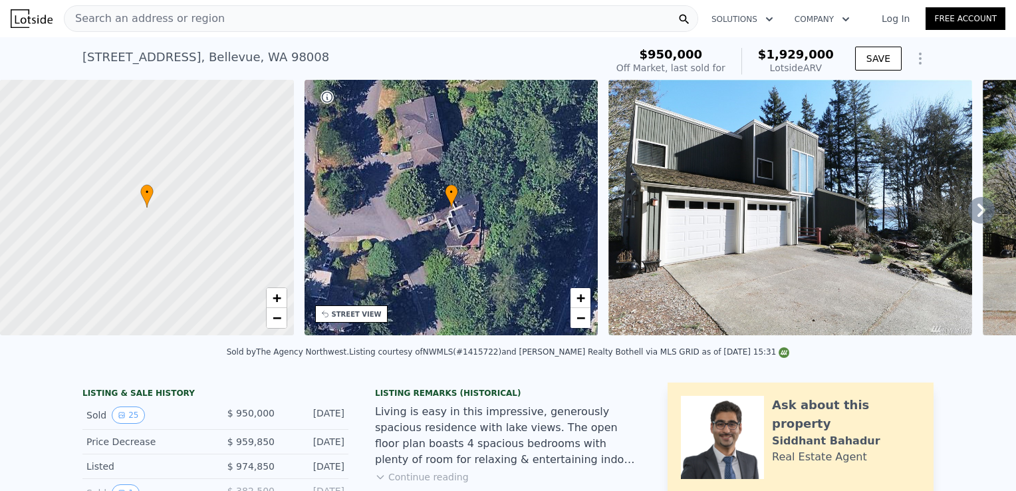
click at [309, 23] on div "Search an address or region" at bounding box center [381, 18] width 634 height 27
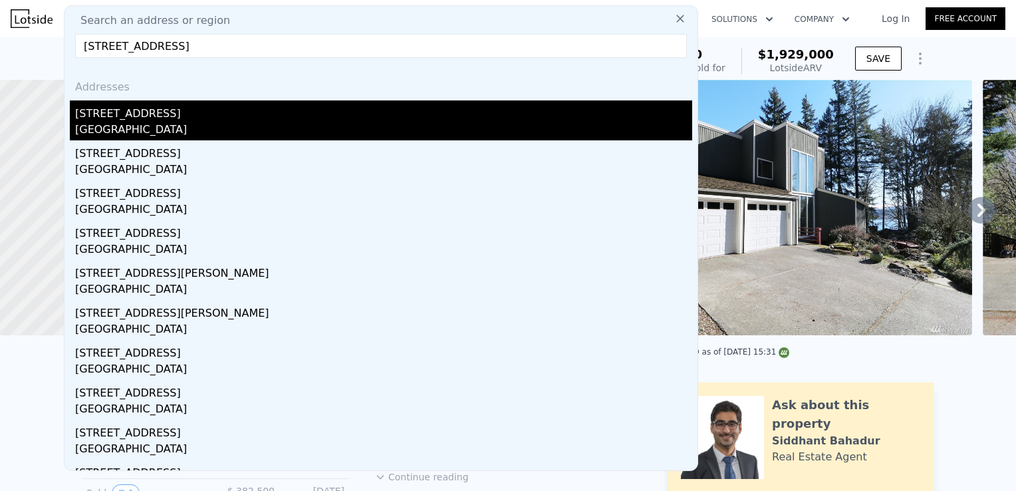
type input "[STREET_ADDRESS]"
click at [229, 138] on div "[GEOGRAPHIC_DATA]" at bounding box center [383, 131] width 617 height 19
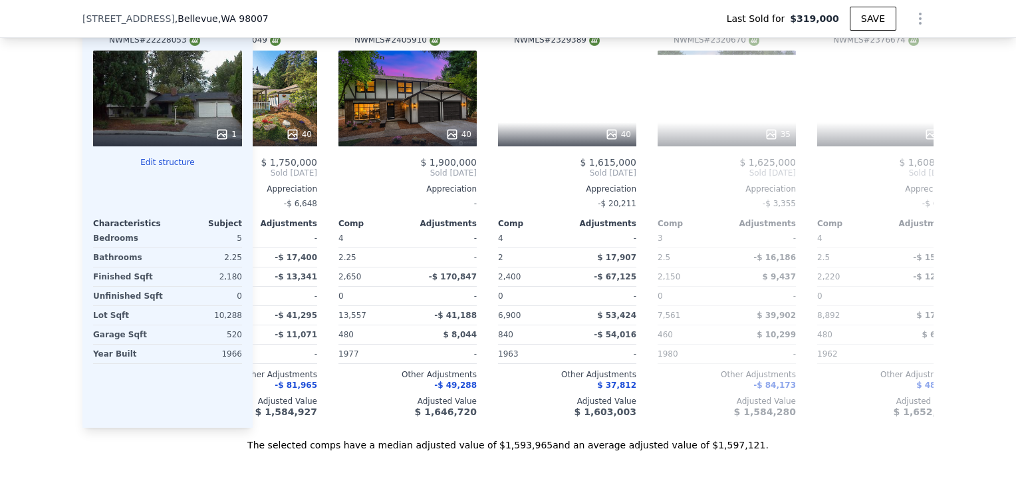
scroll to position [0, 569]
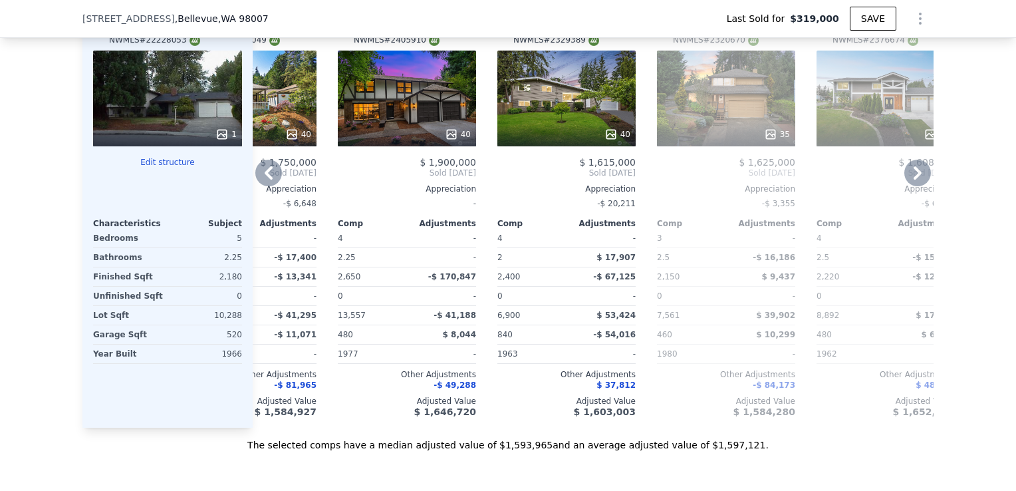
click at [415, 118] on div "40" at bounding box center [407, 99] width 138 height 96
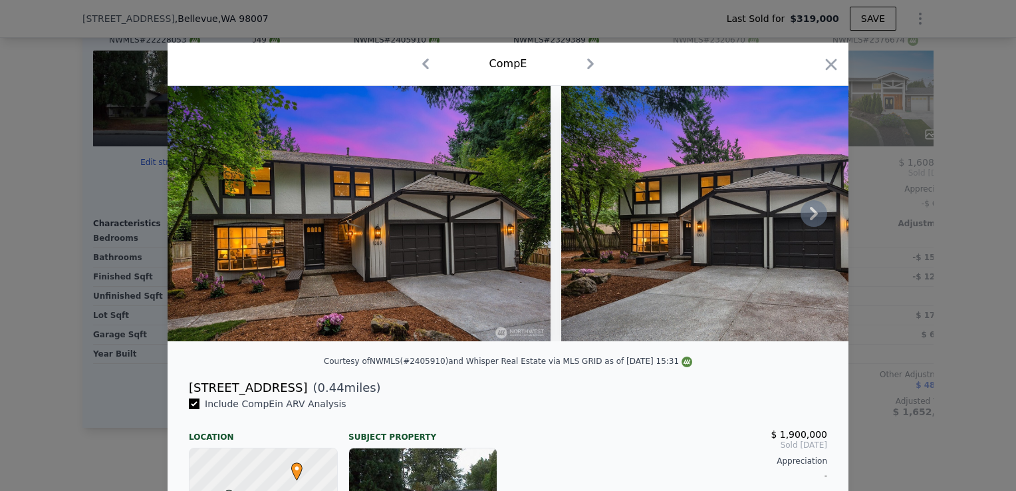
click at [817, 220] on icon at bounding box center [814, 213] width 27 height 27
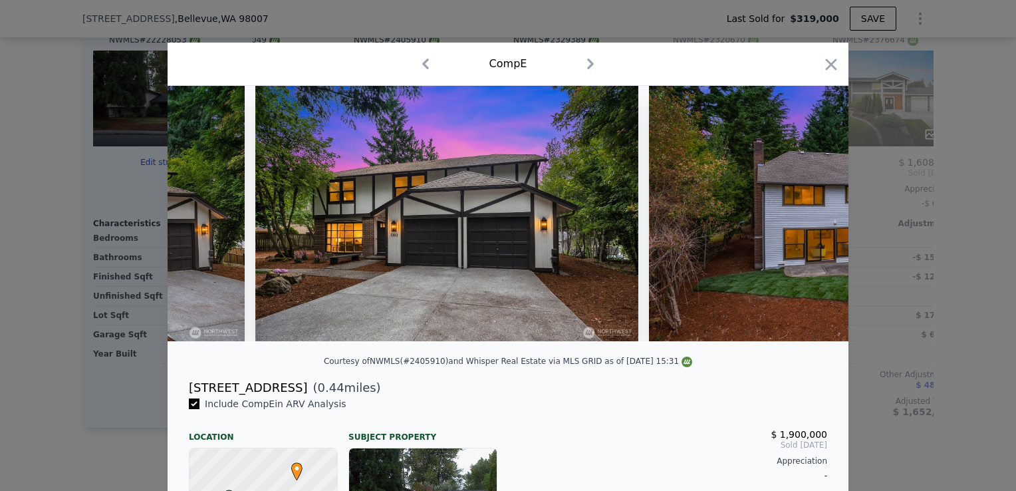
scroll to position [0, 319]
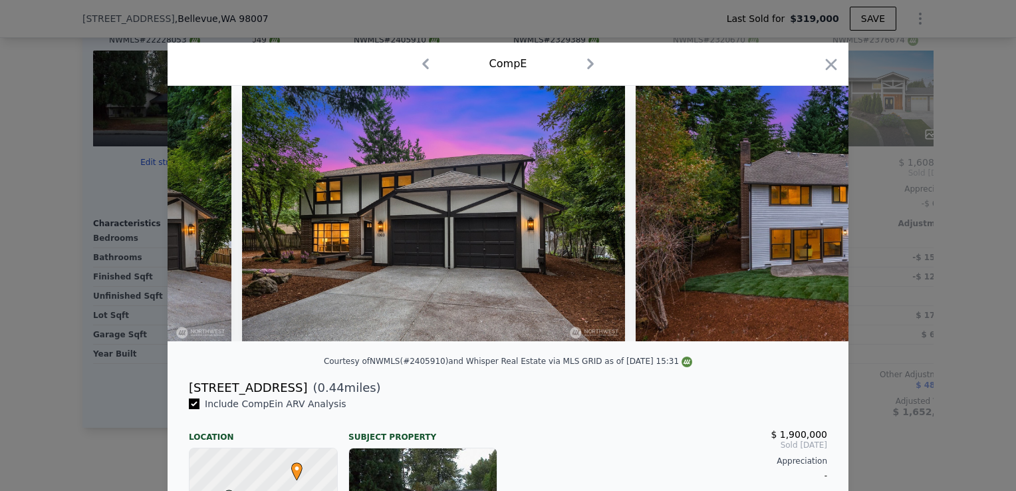
click at [815, 220] on div at bounding box center [508, 213] width 681 height 255
click at [813, 220] on icon at bounding box center [814, 213] width 27 height 27
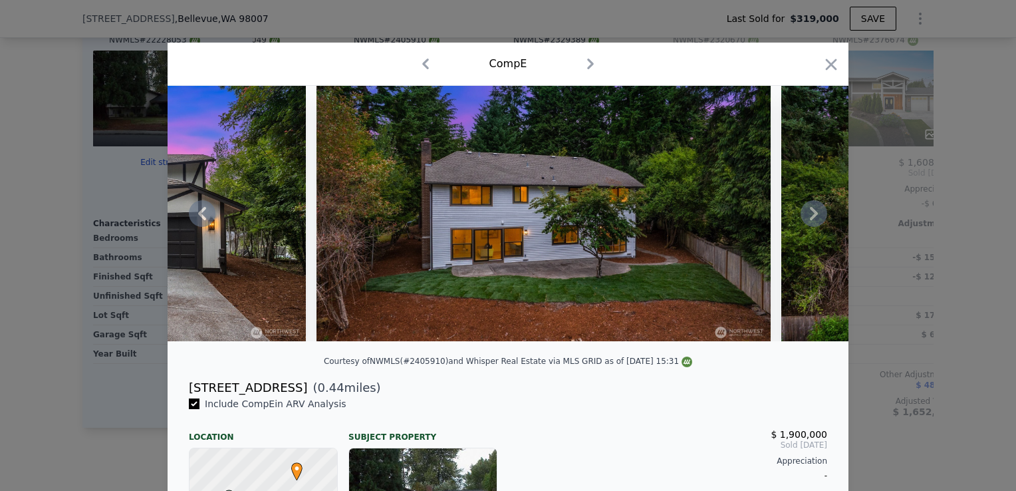
click at [807, 219] on icon at bounding box center [814, 213] width 27 height 27
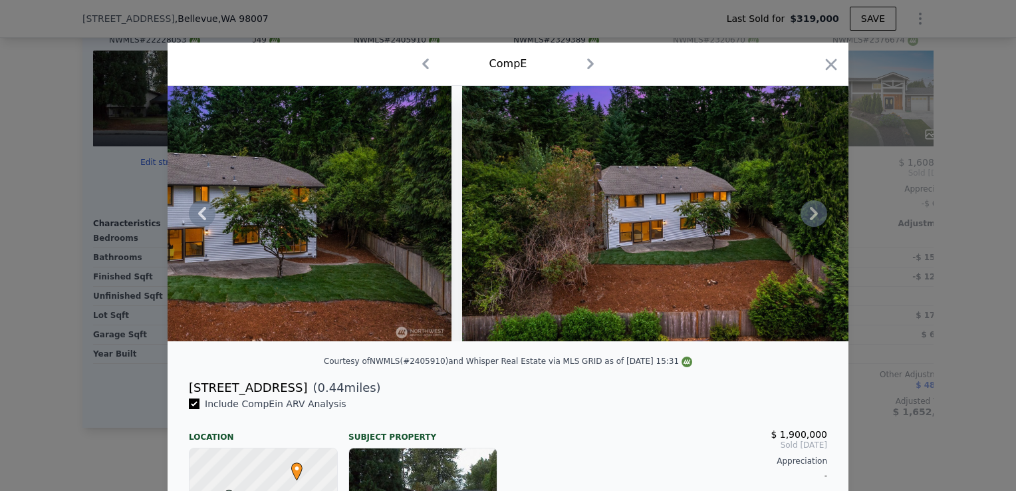
click at [807, 219] on icon at bounding box center [814, 213] width 27 height 27
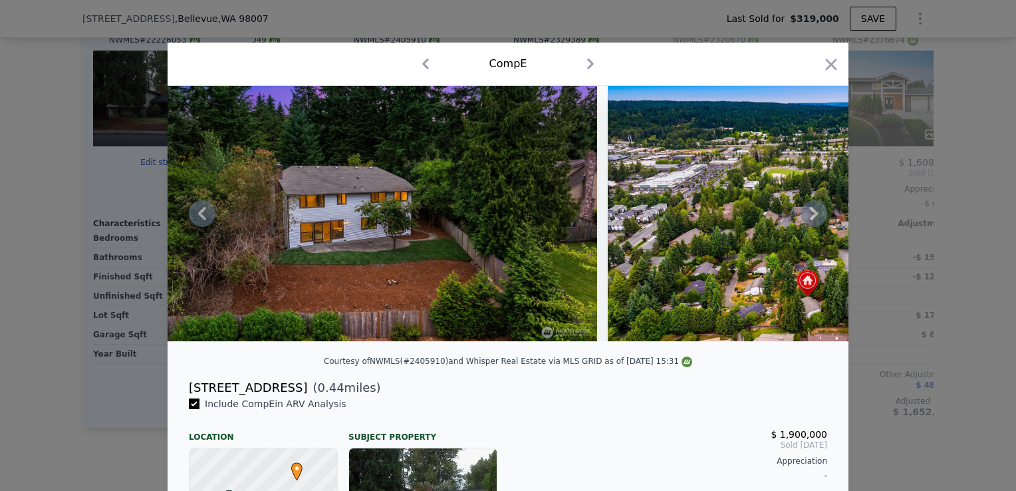
click at [807, 219] on icon at bounding box center [814, 213] width 27 height 27
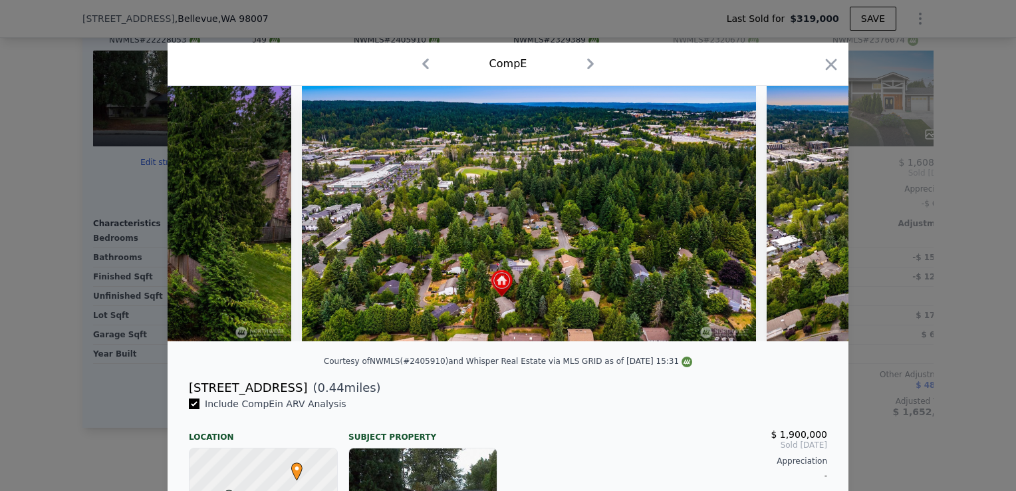
scroll to position [0, 1596]
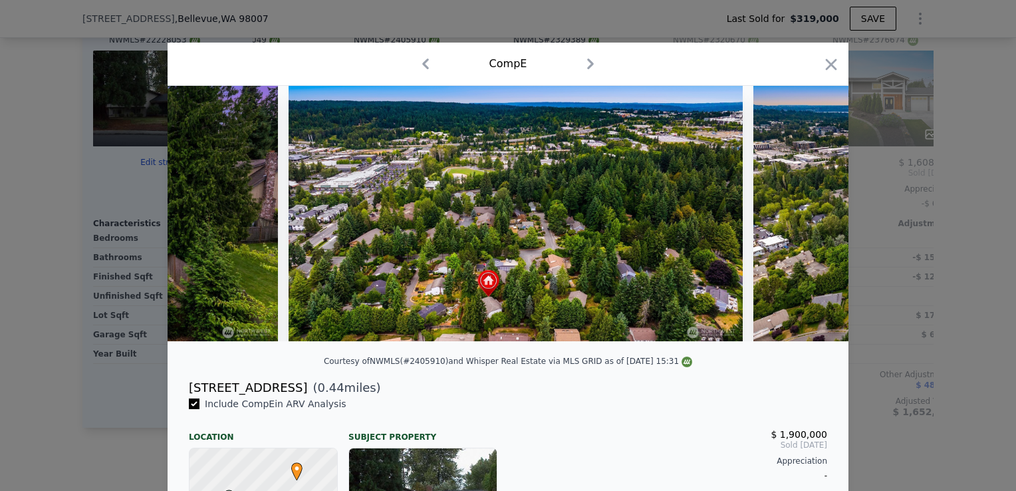
click at [807, 219] on div at bounding box center [508, 213] width 681 height 255
click at [826, 67] on icon "button" at bounding box center [831, 64] width 19 height 19
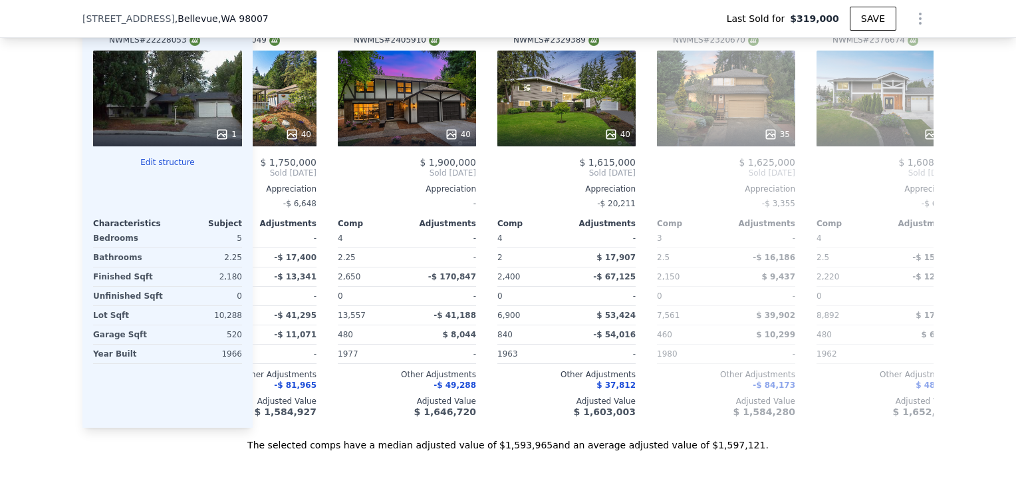
type input "$ 1,594,000"
type input "$ 1,100,062"
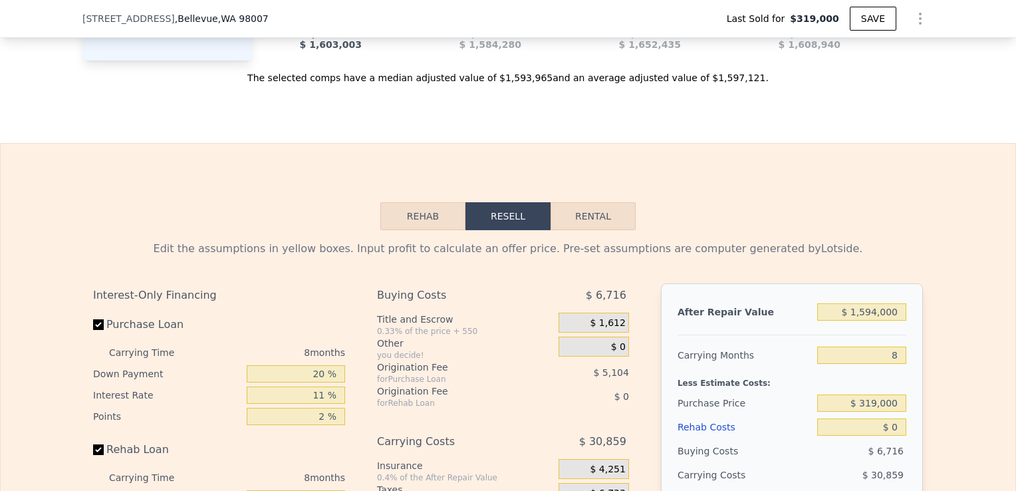
scroll to position [1934, 0]
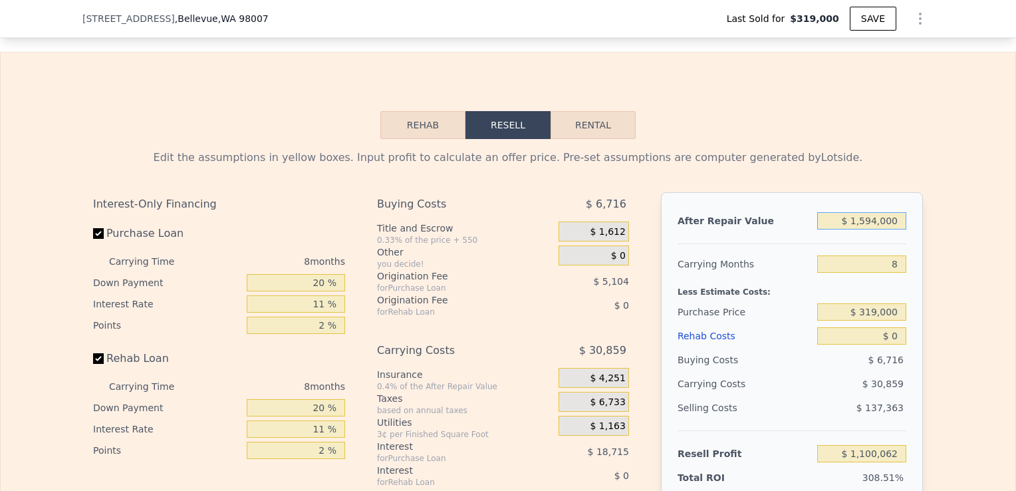
drag, startPoint x: 874, startPoint y: 233, endPoint x: 859, endPoint y: 233, distance: 15.3
click at [859, 229] on input "$ 1,594,000" at bounding box center [861, 220] width 89 height 17
type input "$ 17,000"
type input "-$ 337,379"
type input "$ 1,700,000"
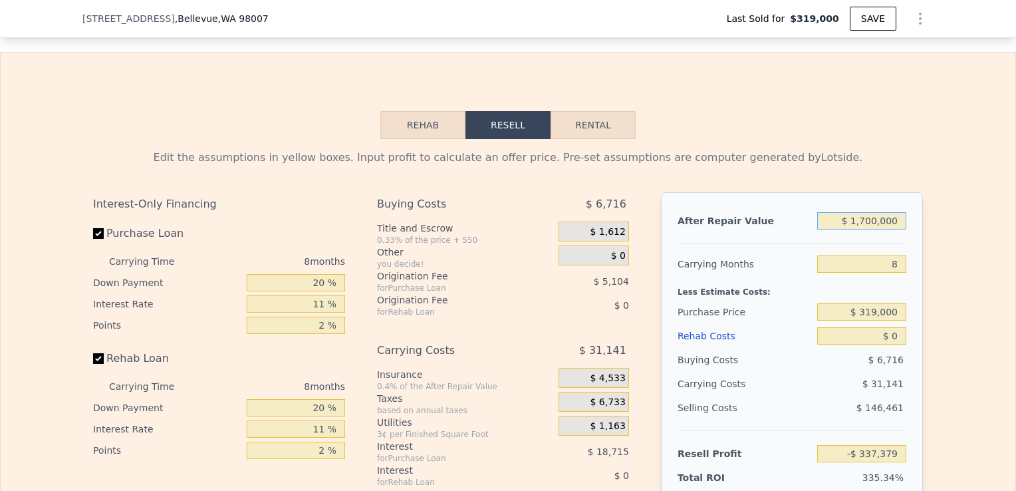
type input "$ 1,196,682"
type input "$ 1,700,000"
click at [955, 290] on div "Edit the assumptions in yellow boxes. Input profit to calculate an offer price.…" at bounding box center [508, 386] width 1015 height 495
click at [899, 273] on input "8" at bounding box center [861, 263] width 89 height 17
type input "5"
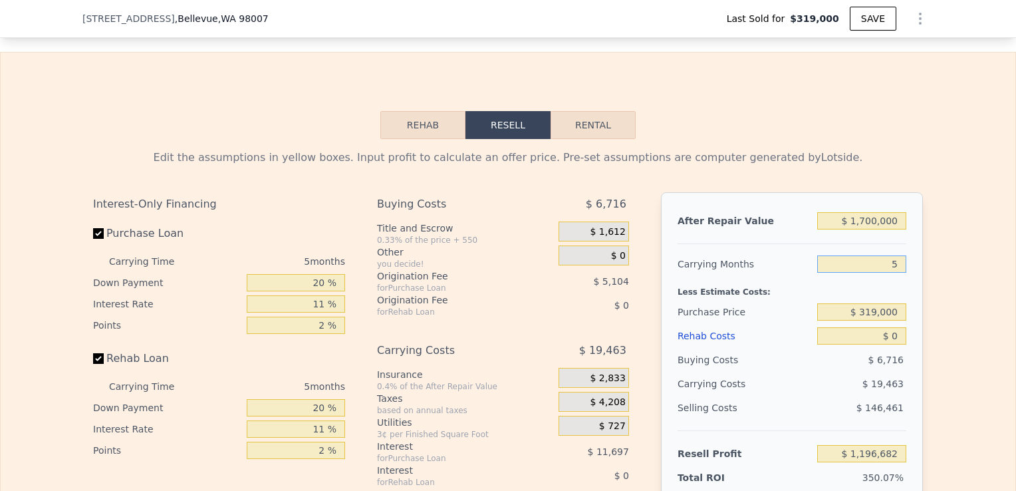
type input "$ 1,208,360"
type input "5"
click at [907, 289] on div "After Repair Value $ 1,700,000 Carrying Months 5 Less Estimate Costs: Purchase …" at bounding box center [792, 377] width 262 height 370
click at [96, 364] on input "Rehab Loan" at bounding box center [98, 358] width 11 height 11
checkbox input "false"
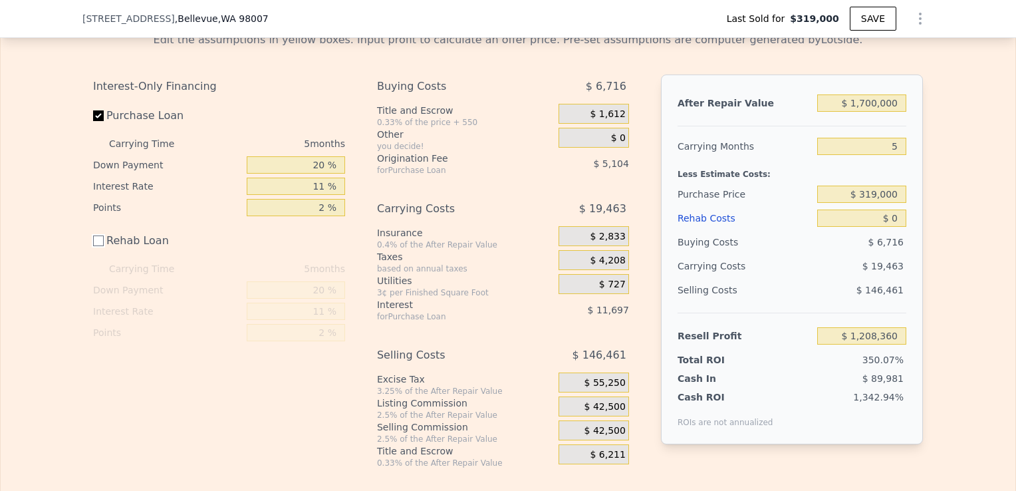
scroll to position [2053, 0]
drag, startPoint x: 884, startPoint y: 207, endPoint x: 827, endPoint y: 211, distance: 58.0
click at [827, 201] on input "$ 319,000" at bounding box center [861, 192] width 89 height 17
type input "$ 1,250,000"
click at [896, 225] on input "$ 0" at bounding box center [861, 216] width 89 height 17
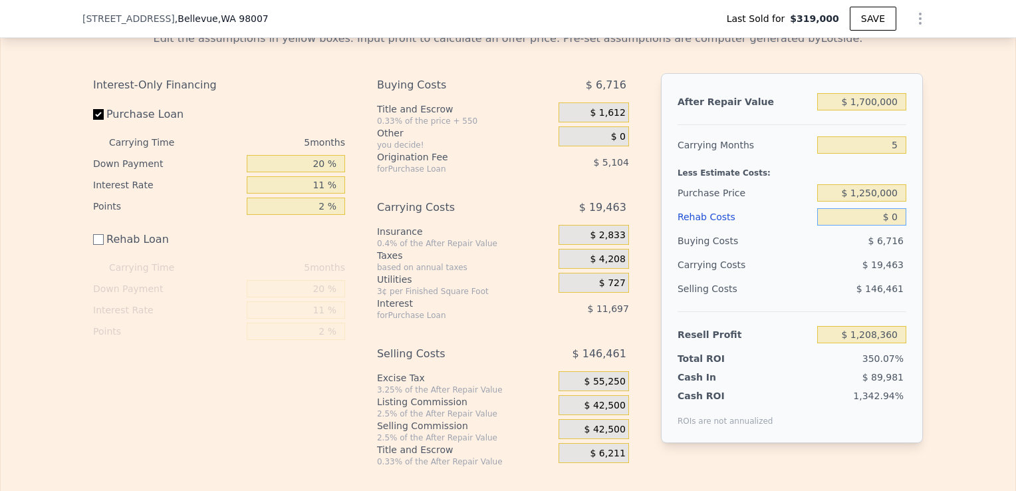
type input "$ 225,223"
type input "$ 1"
type input "$ 225,222"
type input "$ 15"
type input "$ 225,208"
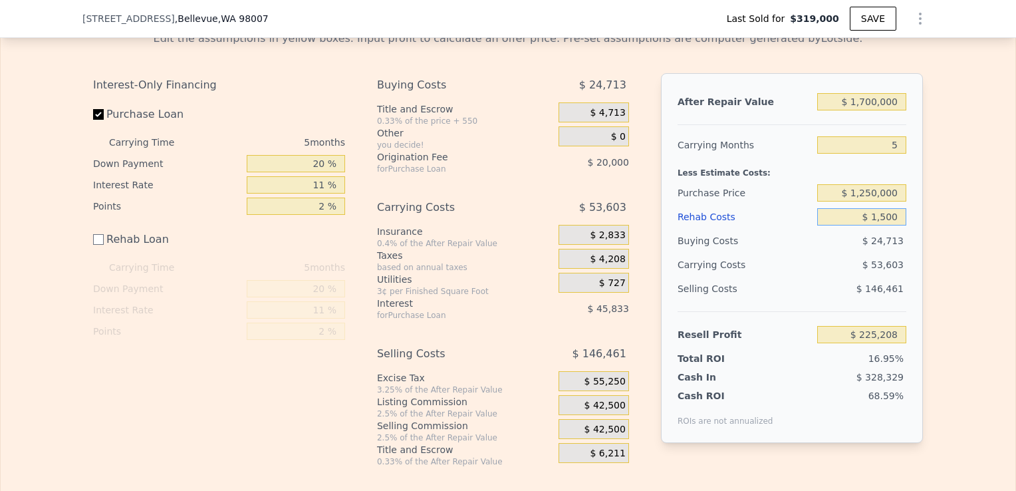
type input "$ 15,000"
type input "$ 210,223"
type input "$ 150,000"
type input "$ 75,223"
type input "$ 150,000"
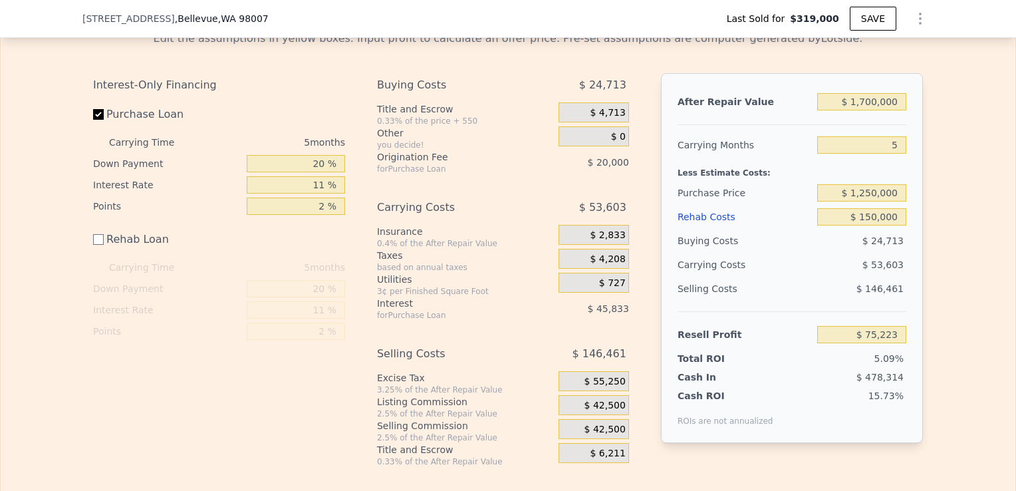
click at [931, 274] on div "Edit the assumptions in yellow boxes. Input profit to calculate an offer price.…" at bounding box center [508, 243] width 1015 height 447
click at [868, 201] on input "$ 1,250,000" at bounding box center [861, 192] width 89 height 17
type input "$ 1,150,000"
click at [939, 237] on div "Edit the assumptions in yellow boxes. Input profit to calculate an offer price.…" at bounding box center [508, 243] width 1015 height 447
type input "$ 180,826"
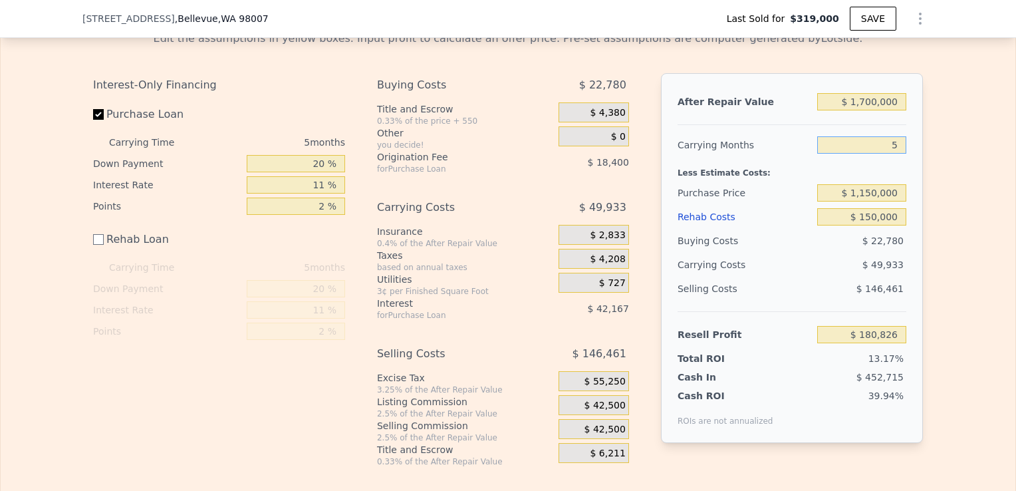
click at [897, 154] on input "5" at bounding box center [861, 144] width 89 height 17
type input "4"
type input "$ 190,811"
click at [896, 154] on input "4" at bounding box center [861, 144] width 89 height 17
type input "4"
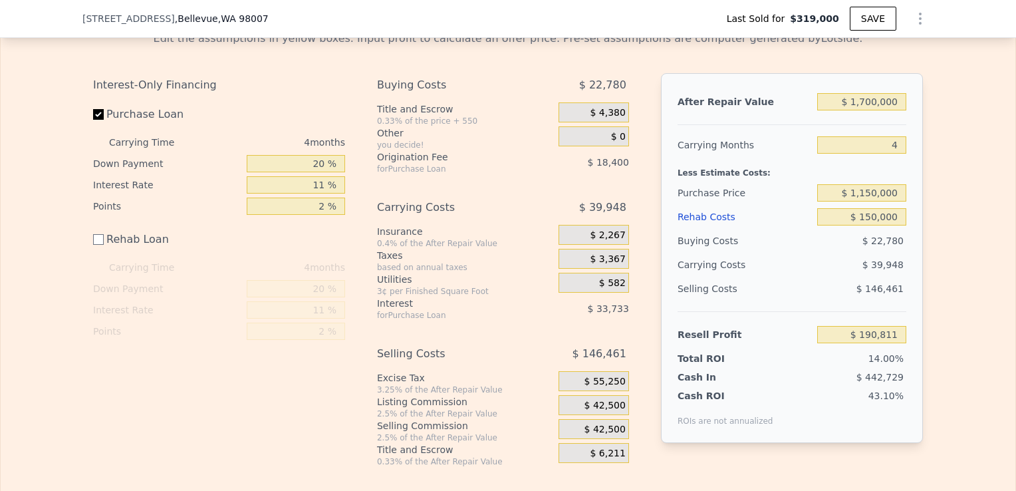
click at [917, 168] on div "After Repair Value $ 1,700,000 Carrying Months 4 Less Estimate Costs: Purchase …" at bounding box center [792, 258] width 262 height 370
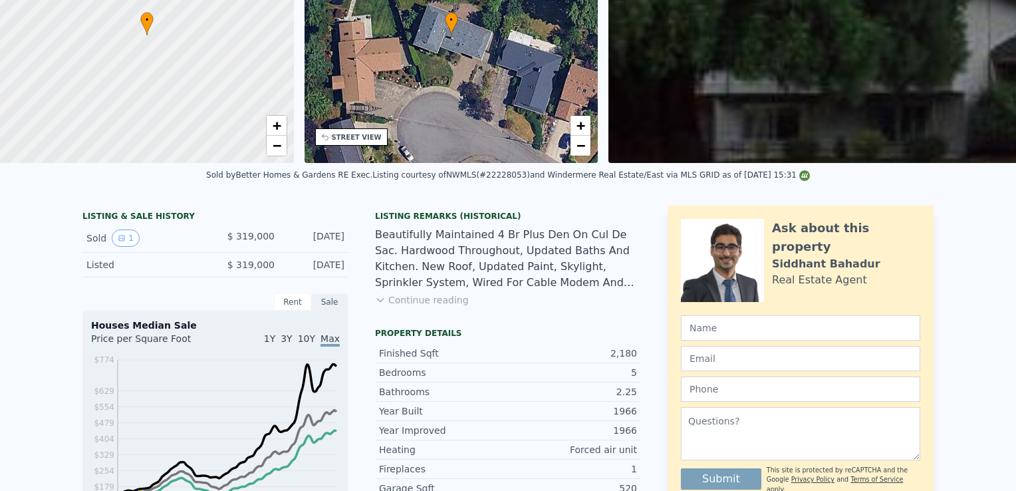
scroll to position [0, 0]
